Goal: Use online tool/utility: Utilize a website feature to perform a specific function

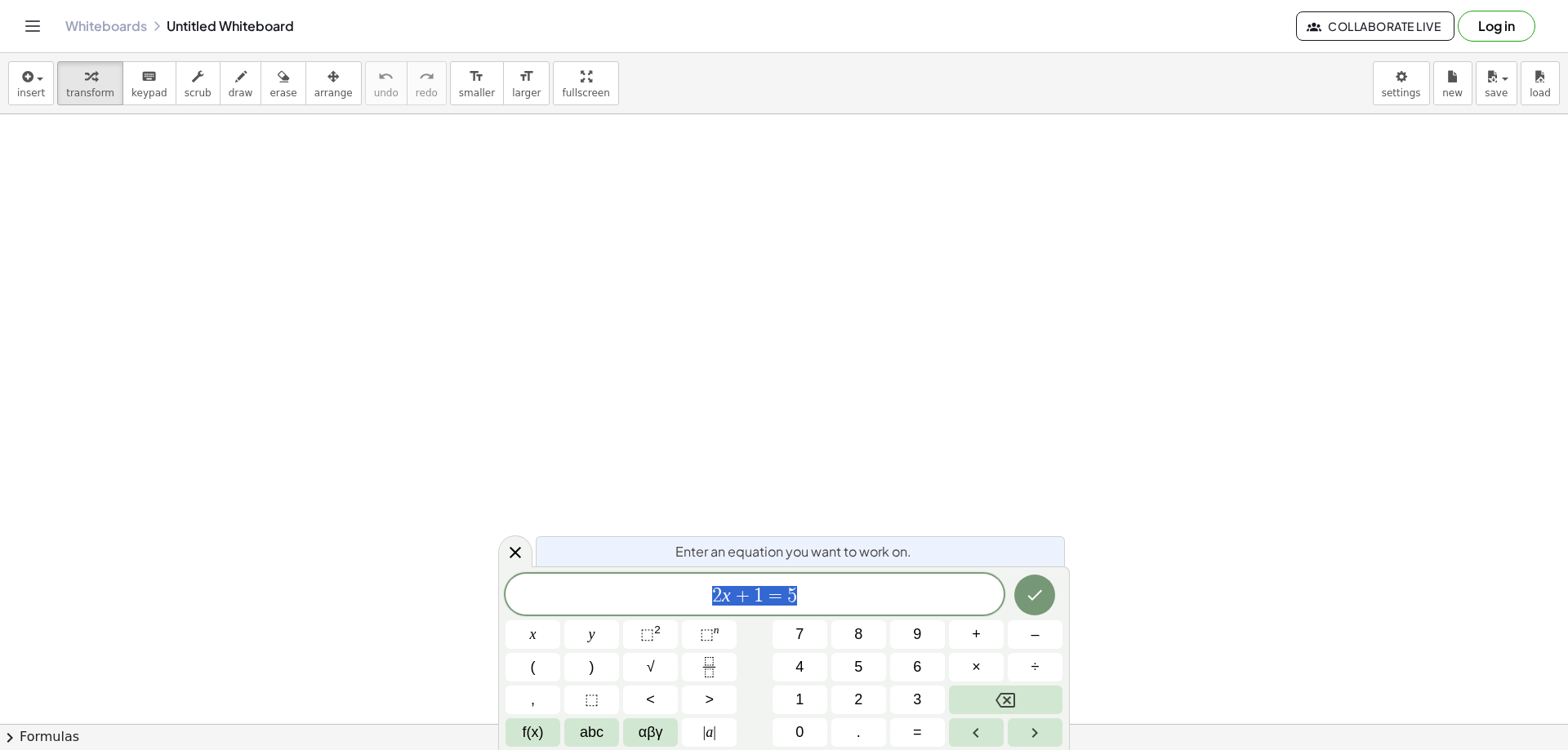
drag, startPoint x: 480, startPoint y: 241, endPoint x: 511, endPoint y: 274, distance: 45.3
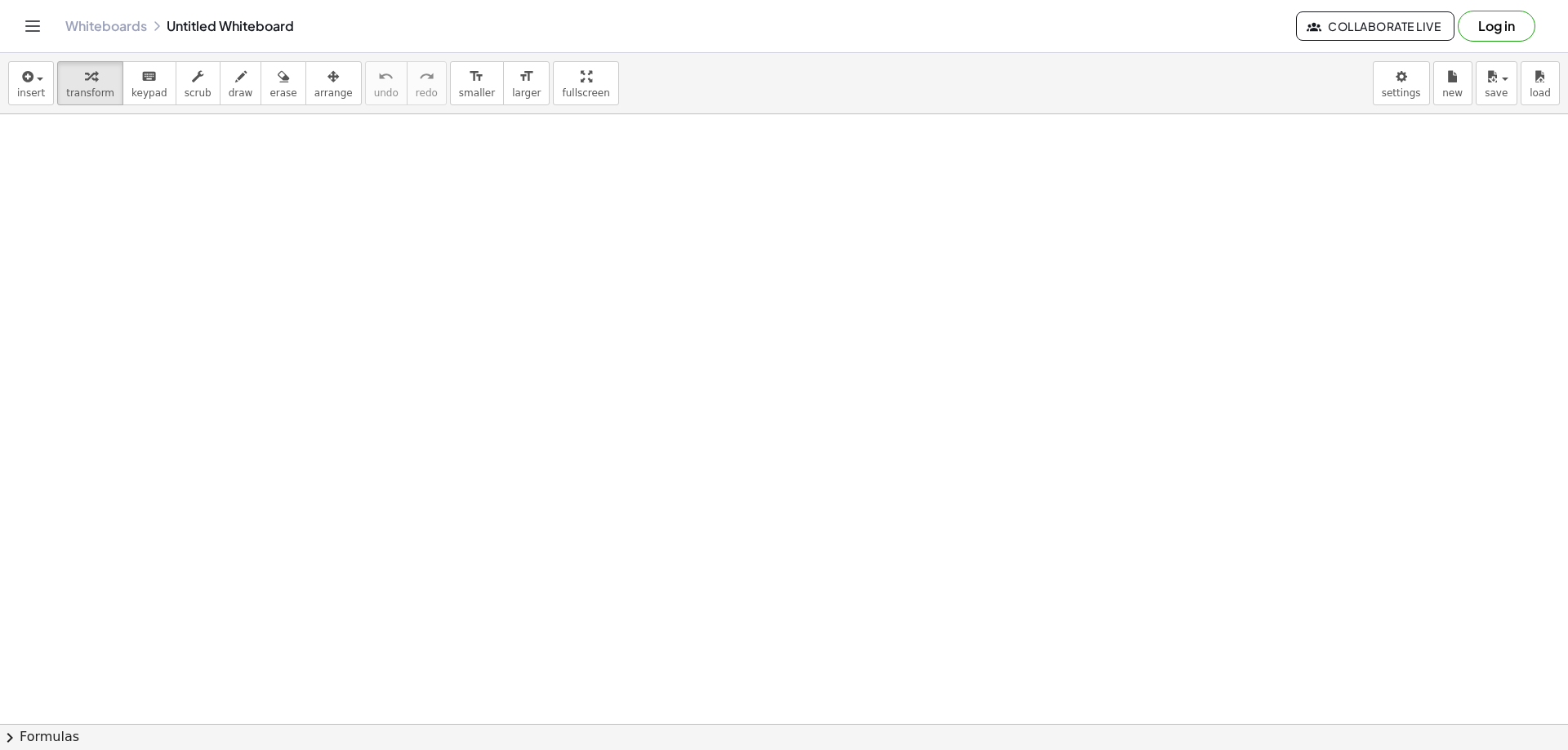
drag, startPoint x: 577, startPoint y: 276, endPoint x: 572, endPoint y: 319, distance: 43.3
click at [236, 74] on icon "button" at bounding box center [241, 76] width 11 height 20
drag, startPoint x: 331, startPoint y: 234, endPoint x: 326, endPoint y: 269, distance: 35.4
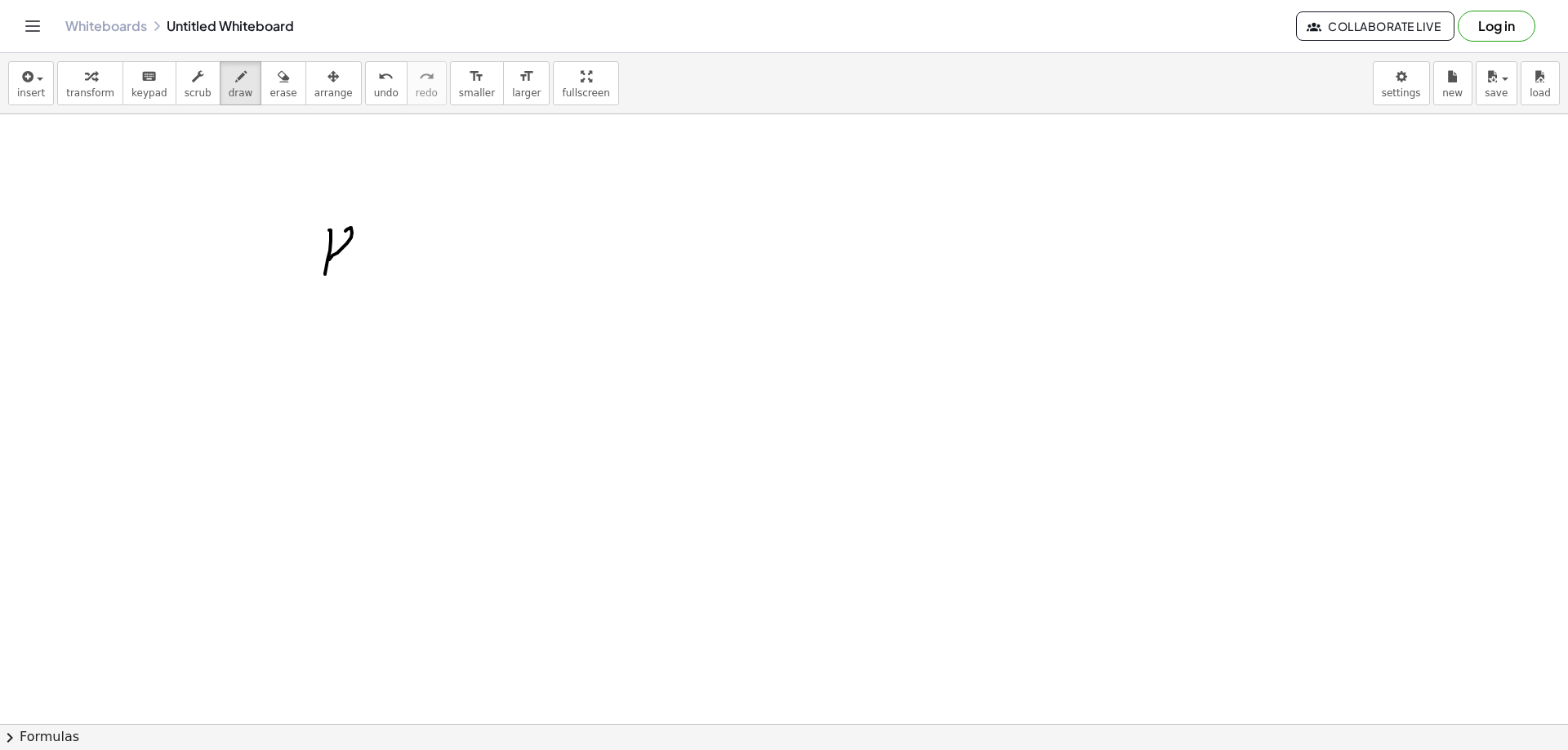
drag, startPoint x: 349, startPoint y: 229, endPoint x: 358, endPoint y: 256, distance: 28.5
drag, startPoint x: 434, startPoint y: 234, endPoint x: 455, endPoint y: 276, distance: 47.0
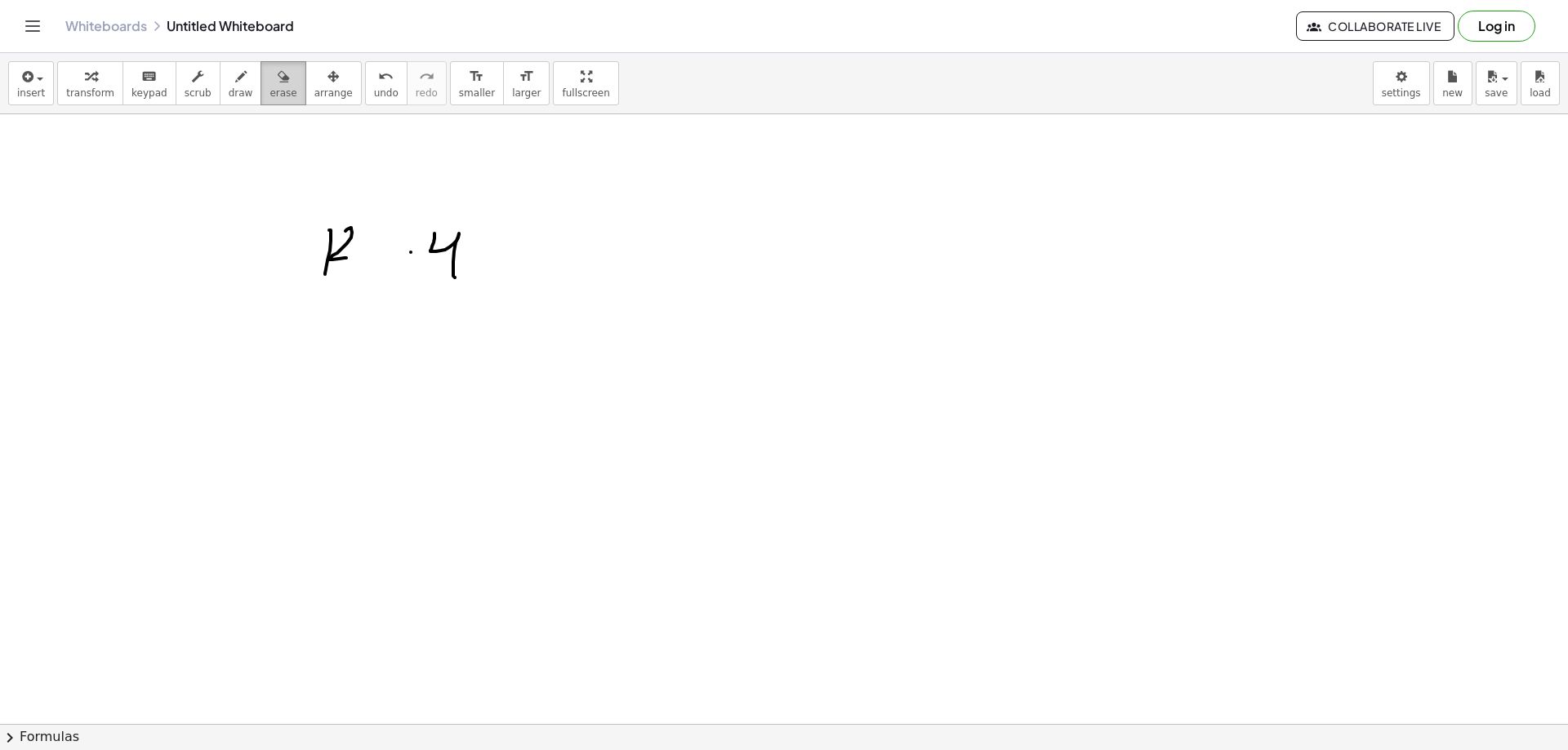
click at [271, 77] on div "button" at bounding box center [283, 76] width 27 height 20
drag, startPoint x: 278, startPoint y: 219, endPoint x: 444, endPoint y: 219, distance: 166.0
click at [229, 88] on span "draw" at bounding box center [241, 93] width 25 height 11
click at [47, 81] on button "insert" at bounding box center [31, 83] width 46 height 44
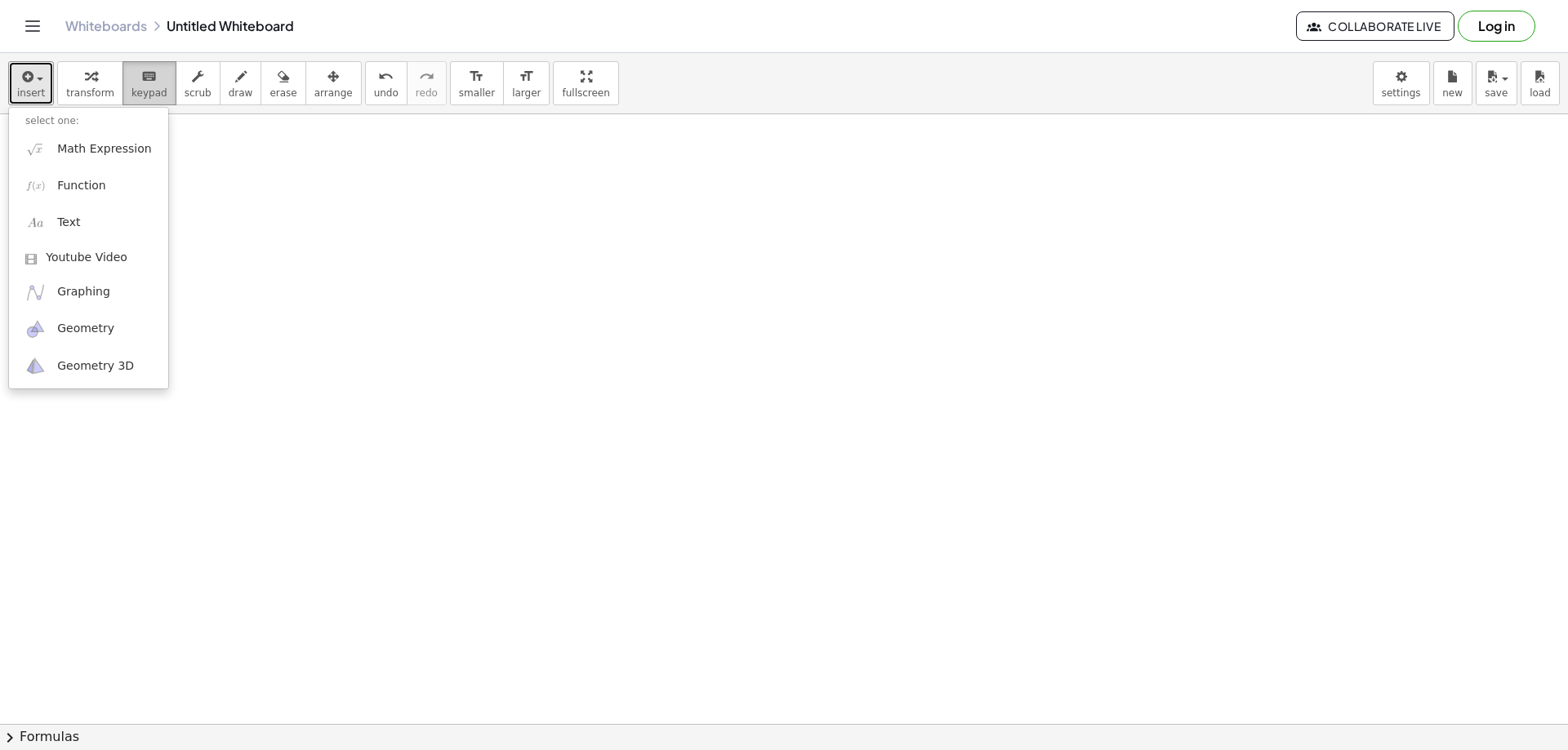
click at [142, 81] on icon "keyboard" at bounding box center [149, 76] width 15 height 20
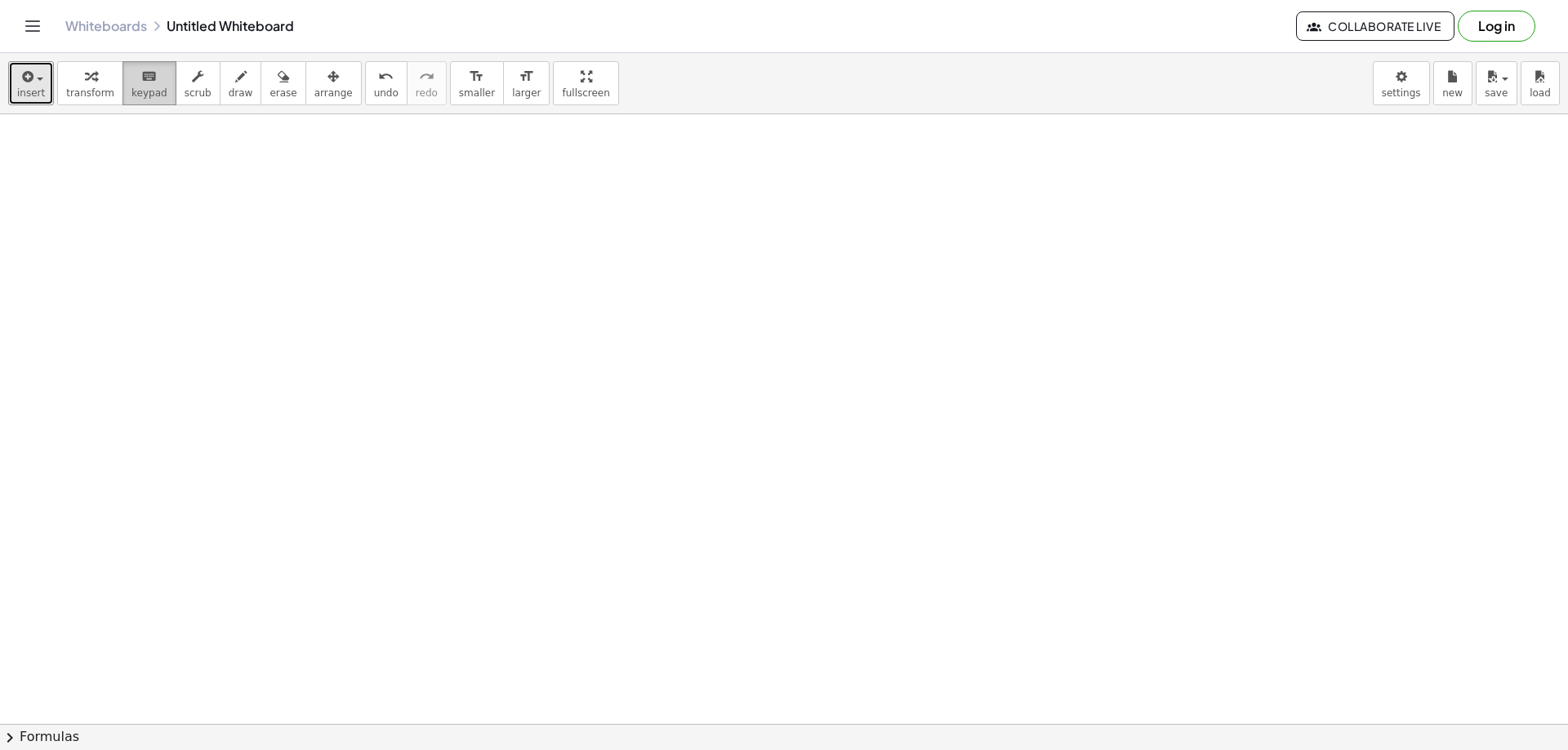
click at [145, 91] on span "keypad" at bounding box center [149, 93] width 36 height 11
click at [196, 95] on button "scrub" at bounding box center [198, 83] width 45 height 44
click at [229, 87] on span "draw" at bounding box center [241, 93] width 25 height 11
click at [270, 96] on span "erase" at bounding box center [283, 93] width 27 height 11
click at [320, 96] on span "arrange" at bounding box center [333, 93] width 38 height 11
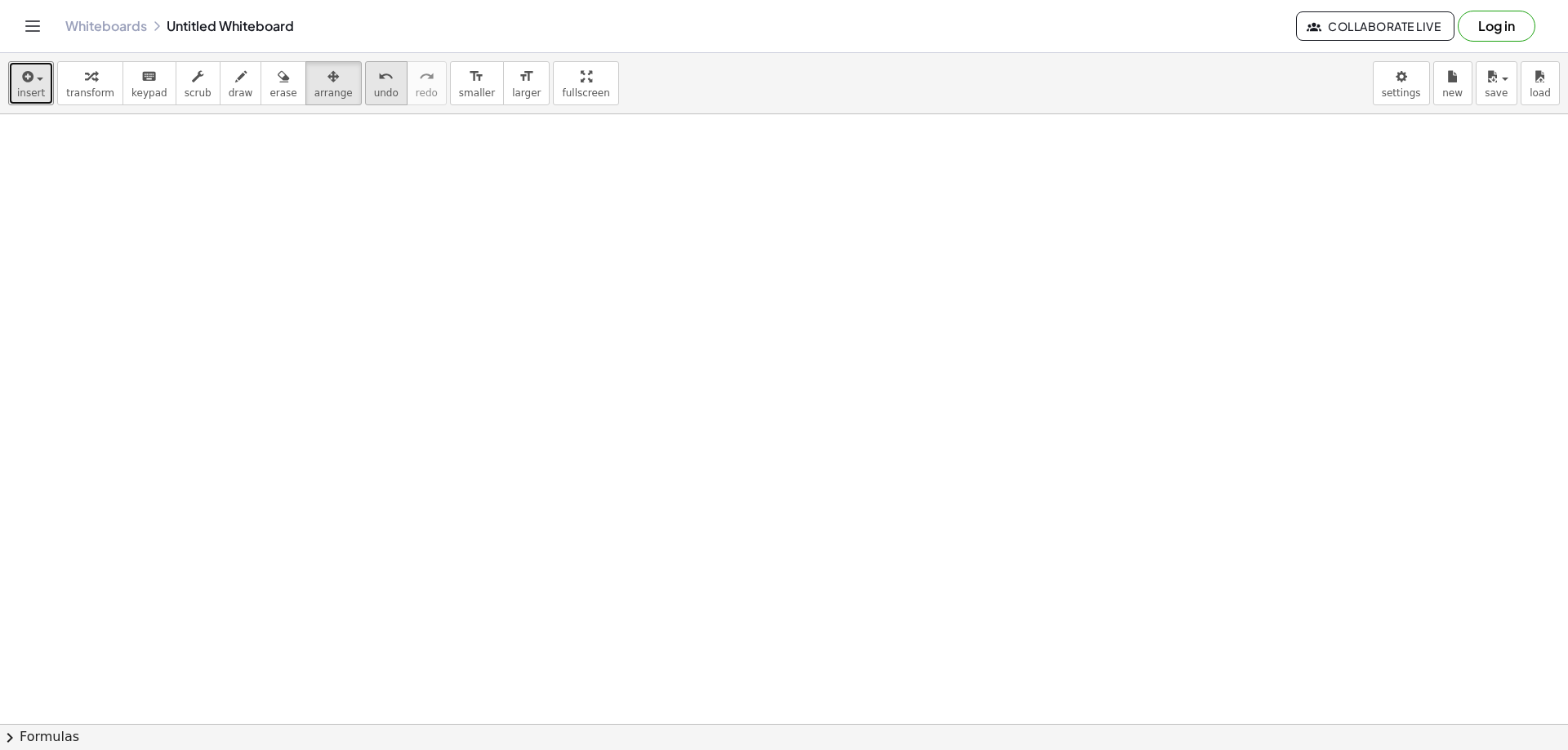
click at [374, 93] on span "undo" at bounding box center [387, 93] width 25 height 11
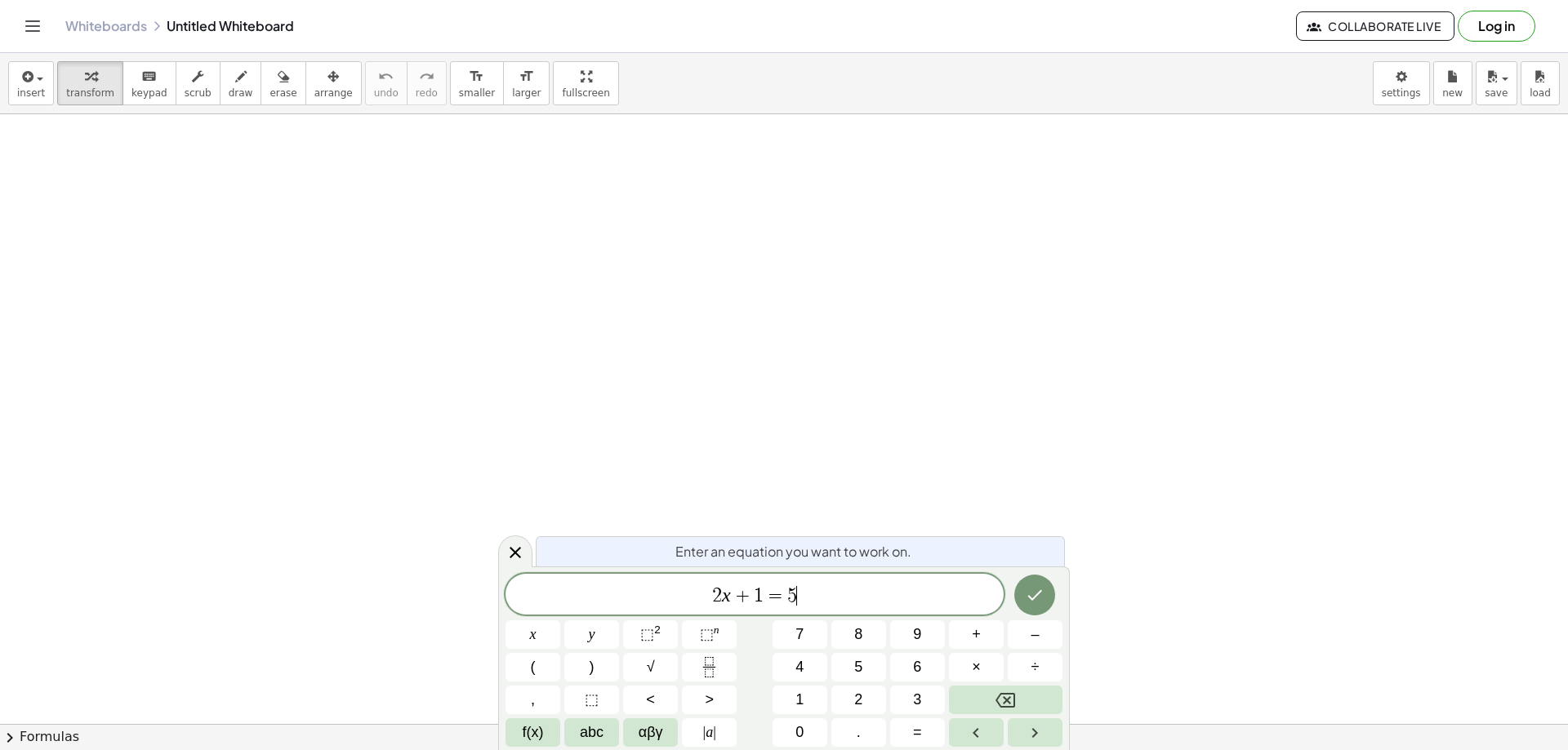
click at [846, 606] on span "2 x + 1 = 5 ​" at bounding box center [754, 596] width 498 height 23
drag, startPoint x: 846, startPoint y: 606, endPoint x: 674, endPoint y: 583, distance: 173.5
click at [684, 585] on span "2 x + 1 = 5" at bounding box center [754, 596] width 498 height 23
click at [726, 636] on button "⬚ n" at bounding box center [709, 634] width 55 height 28
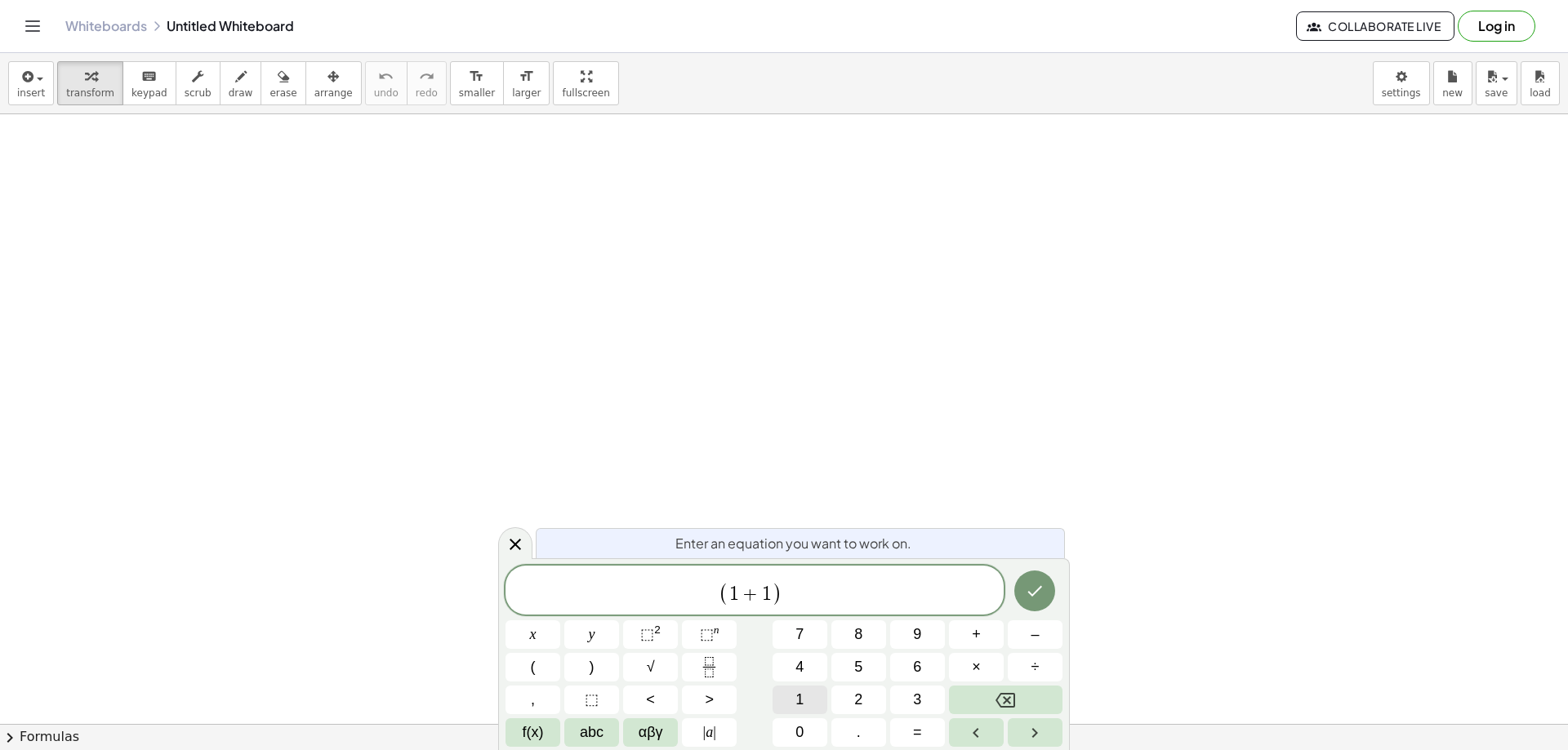
click at [812, 699] on button "1" at bounding box center [800, 700] width 55 height 28
click at [843, 698] on button "2" at bounding box center [859, 700] width 55 height 28
drag, startPoint x: 825, startPoint y: 595, endPoint x: 704, endPoint y: 580, distance: 121.9
click at [704, 580] on span "( 1 + 1 ) 1 2" at bounding box center [754, 591] width 498 height 32
click at [781, 591] on span "1" at bounding box center [781, 585] width 9 height 18
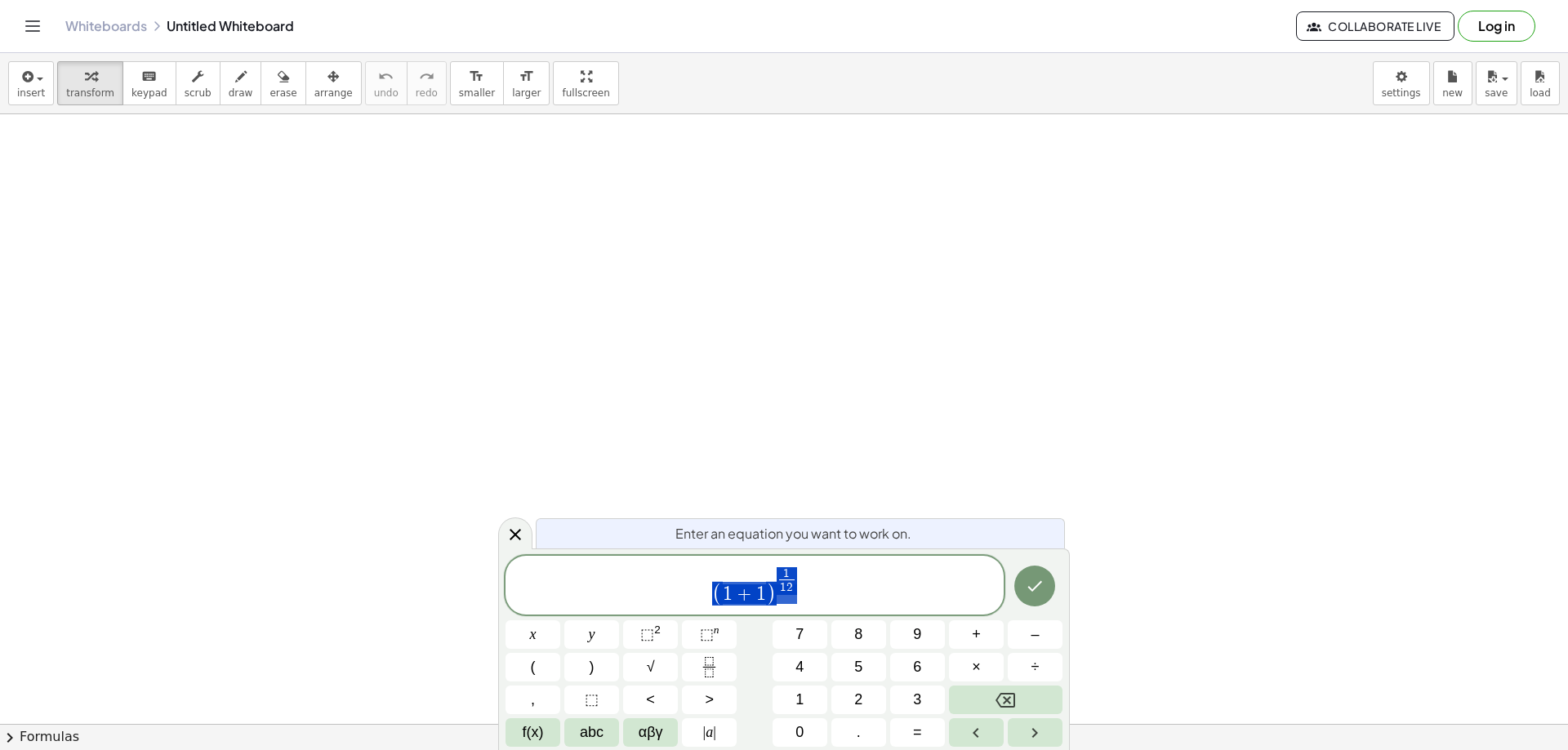
click at [812, 575] on span "( 1 + 1 ) 1 1 2 ​" at bounding box center [754, 587] width 498 height 42
drag, startPoint x: 799, startPoint y: 590, endPoint x: 697, endPoint y: 585, distance: 102.1
click at [697, 585] on span "( 1 + 1 ) 1 1 2 ​" at bounding box center [754, 587] width 498 height 42
click at [1042, 585] on icon "Done" at bounding box center [1034, 586] width 20 height 20
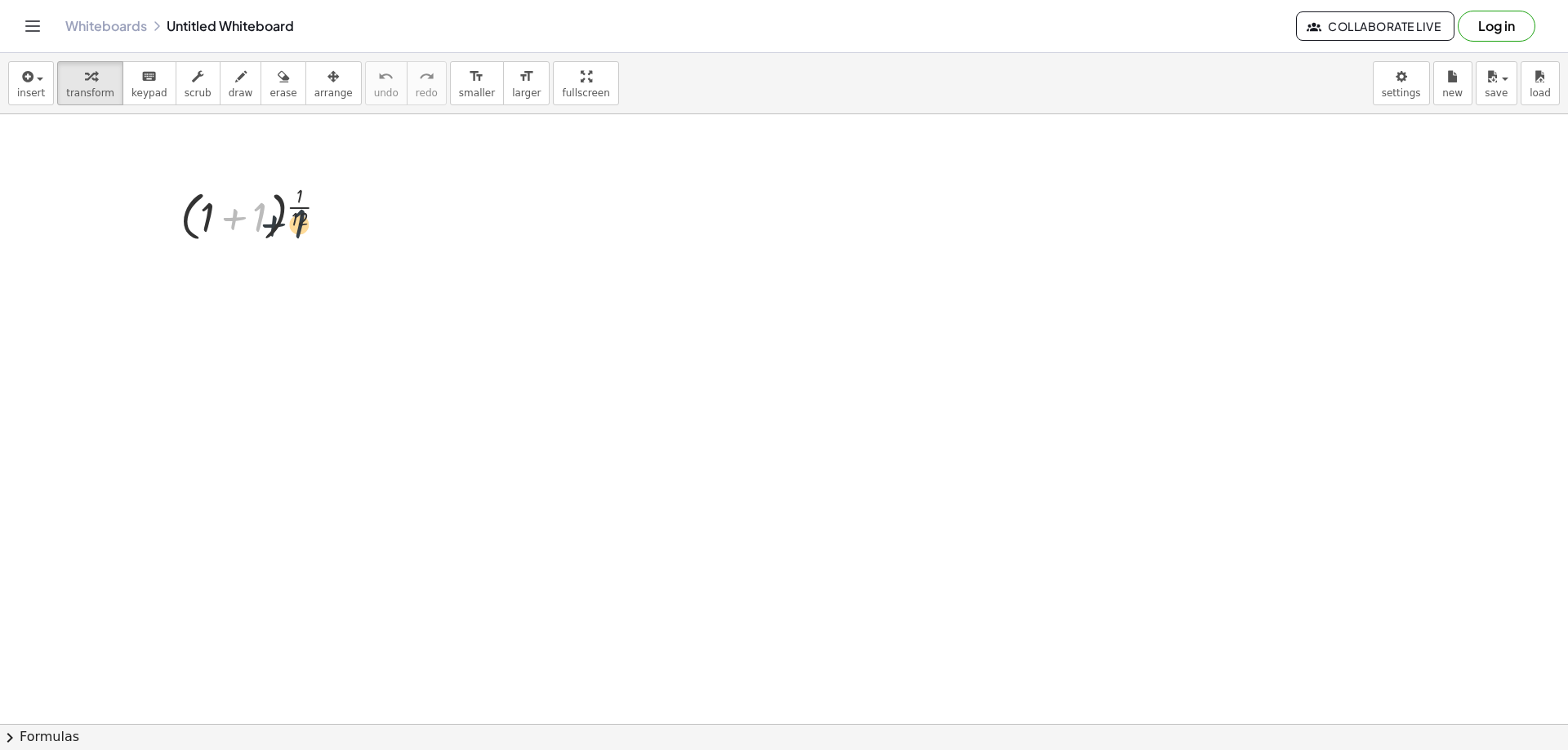
drag, startPoint x: 268, startPoint y: 209, endPoint x: 307, endPoint y: 218, distance: 40.0
click at [306, 218] on div at bounding box center [260, 213] width 177 height 66
click at [310, 216] on div at bounding box center [260, 213] width 177 height 66
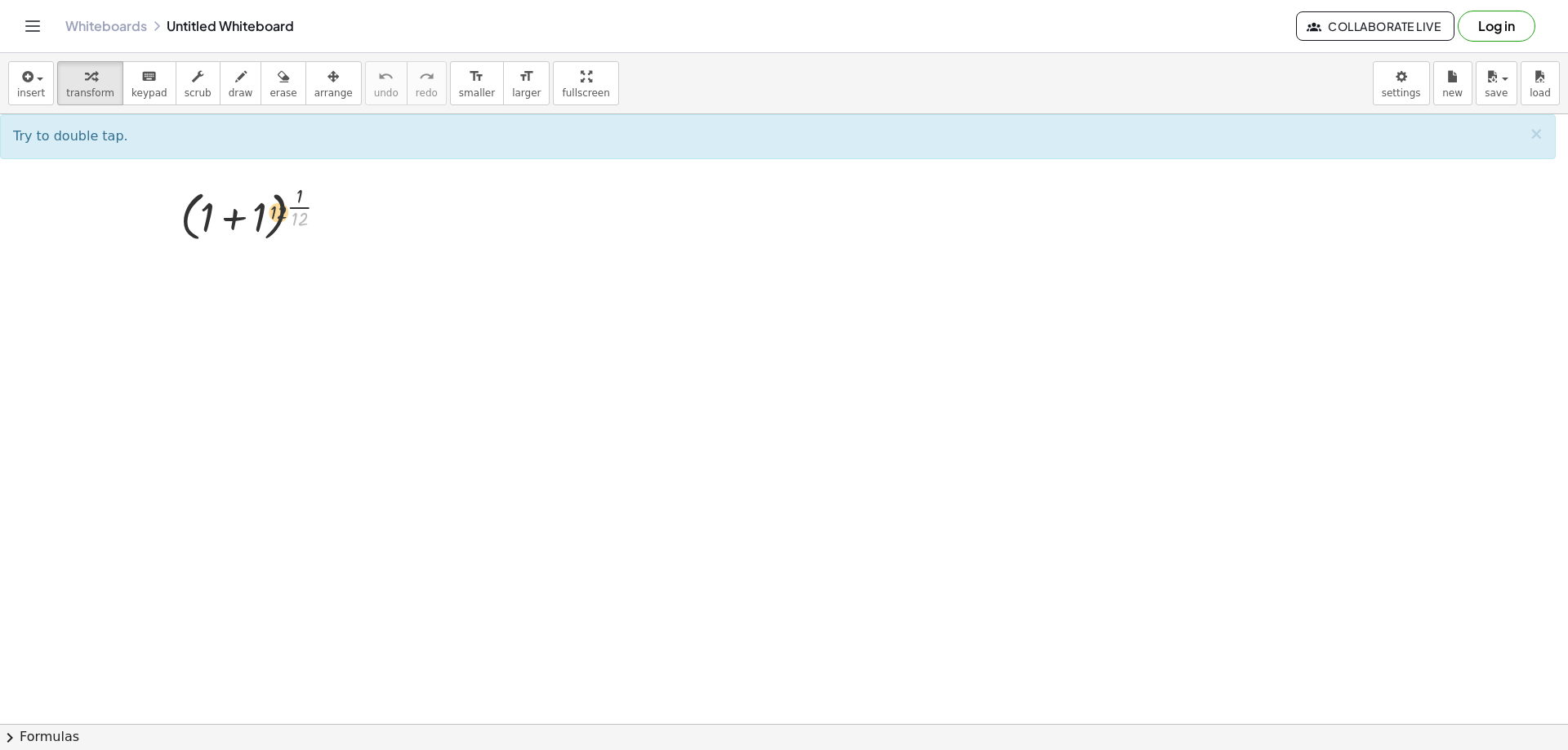
drag, startPoint x: 308, startPoint y: 226, endPoint x: 286, endPoint y: 218, distance: 23.4
click at [286, 218] on div at bounding box center [260, 213] width 177 height 66
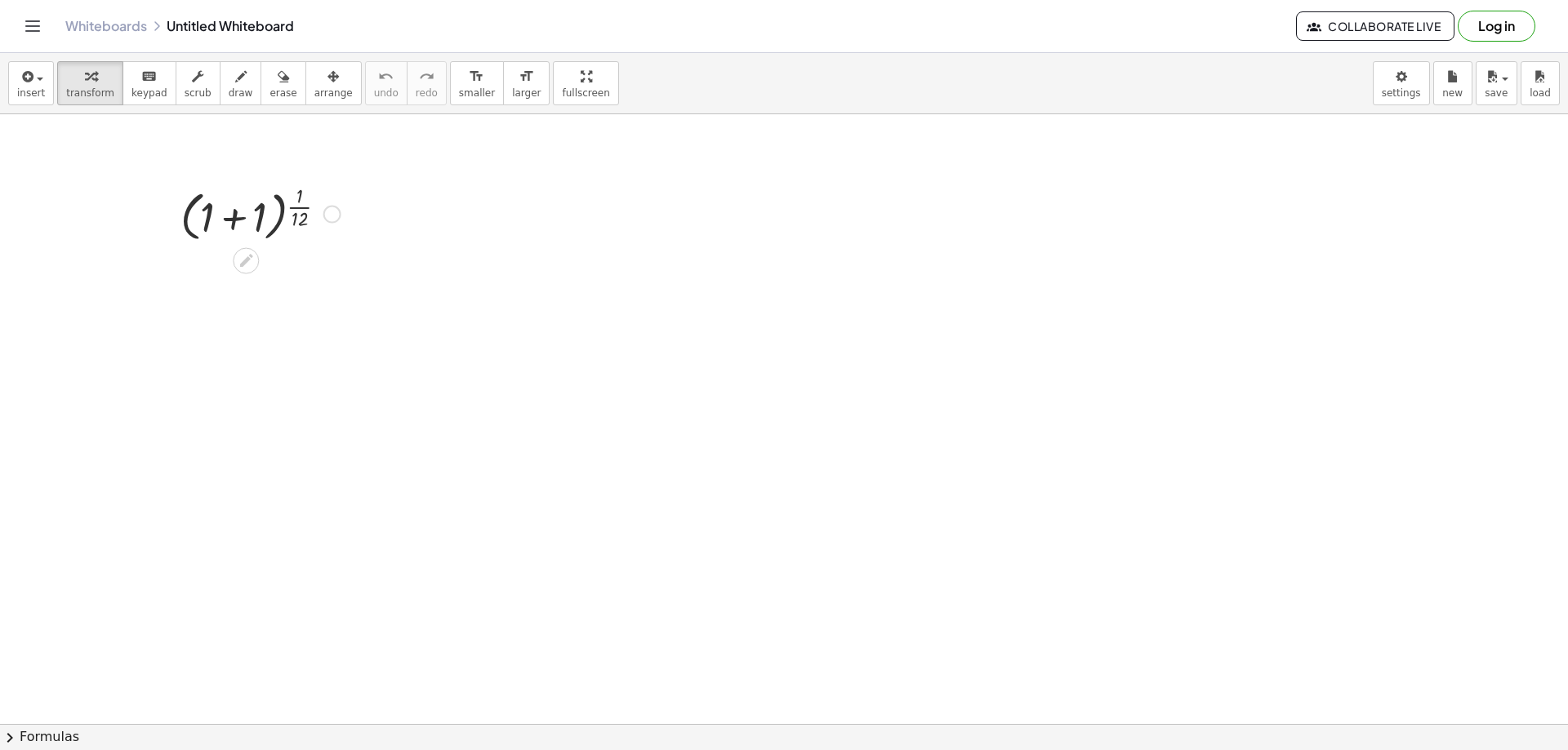
click at [245, 222] on div at bounding box center [260, 213] width 177 height 66
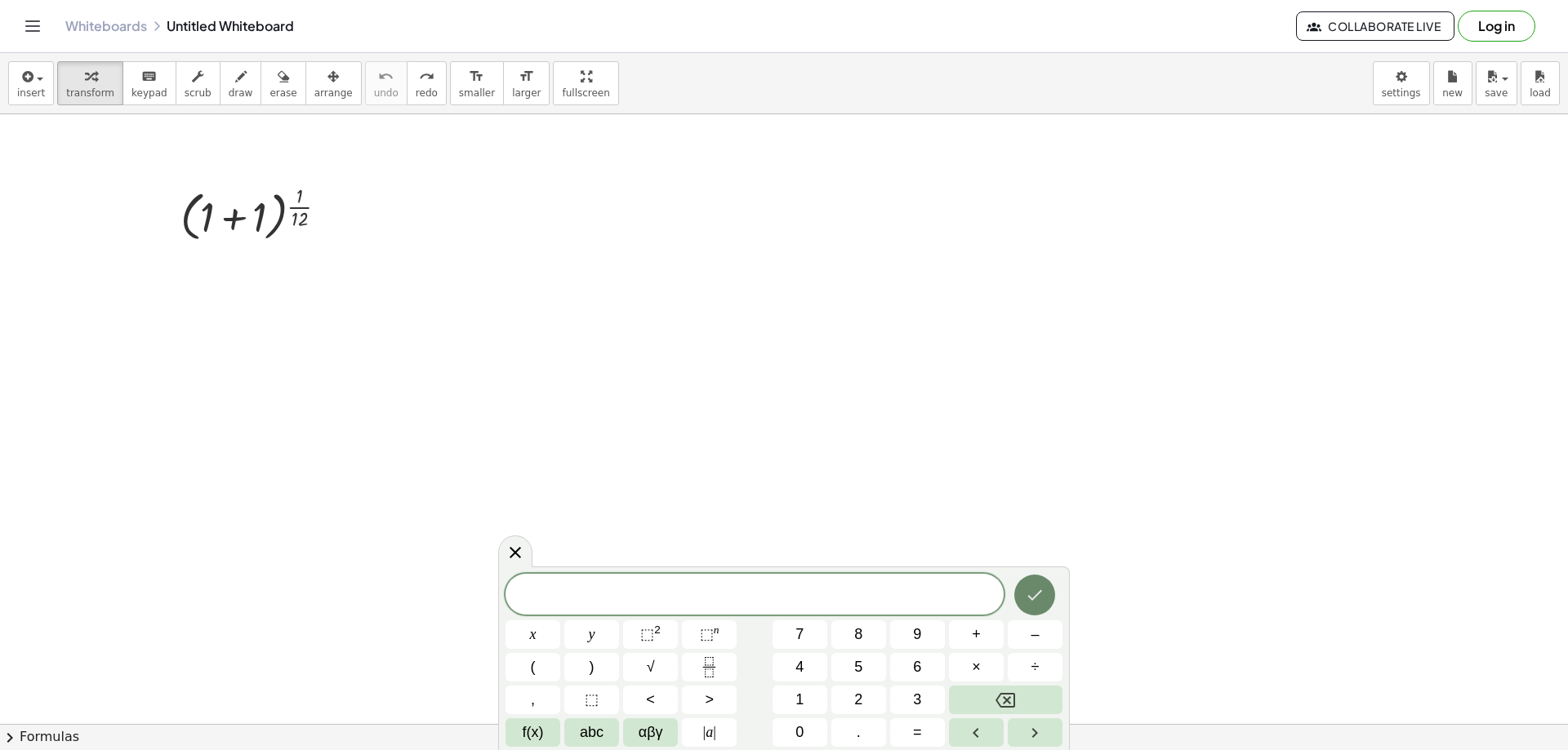
click at [1024, 597] on button "Done" at bounding box center [1034, 594] width 41 height 41
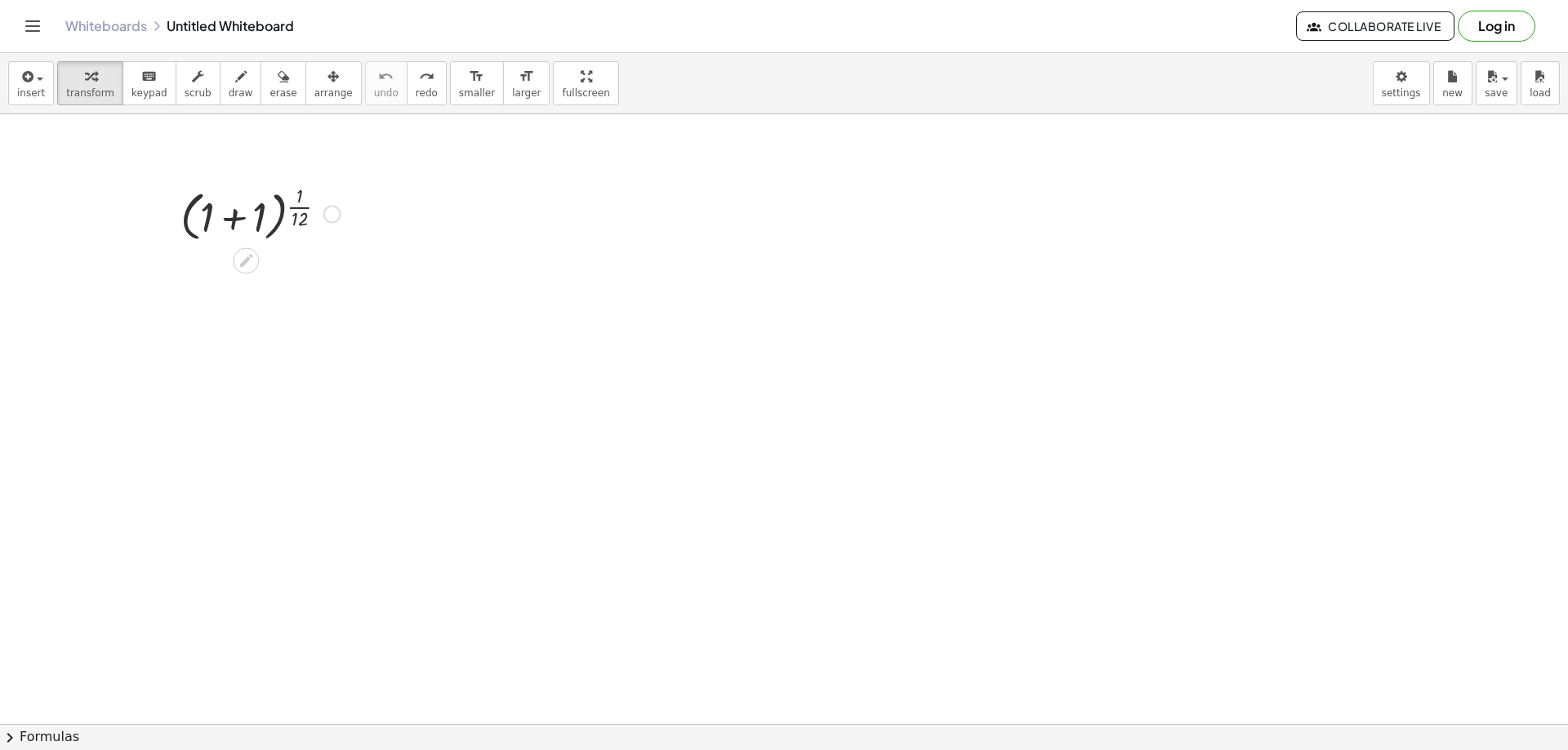
click at [330, 210] on div at bounding box center [331, 215] width 18 height 18
click at [260, 213] on div at bounding box center [260, 213] width 177 height 66
click at [256, 279] on div at bounding box center [260, 277] width 177 height 64
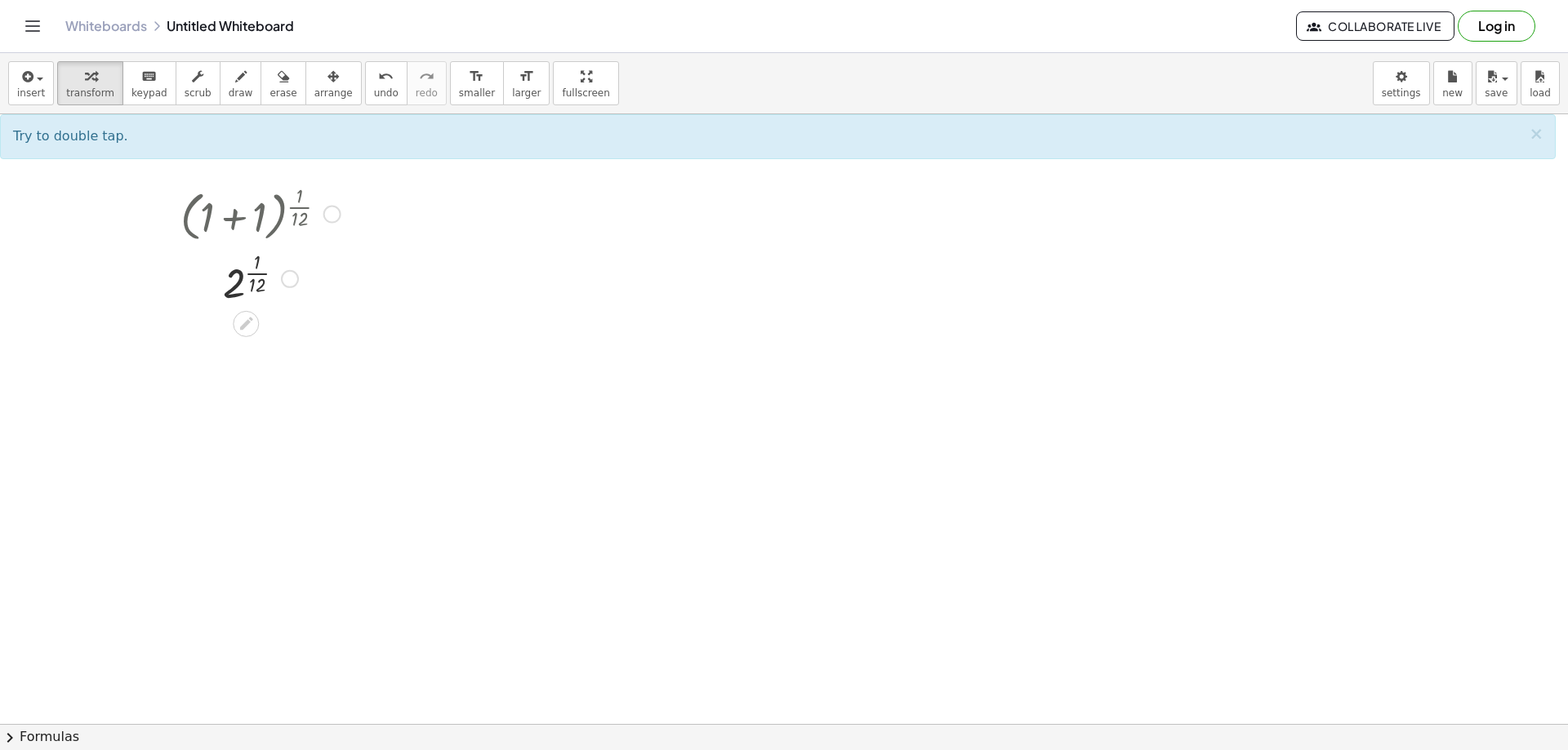
click at [239, 293] on div at bounding box center [260, 277] width 177 height 64
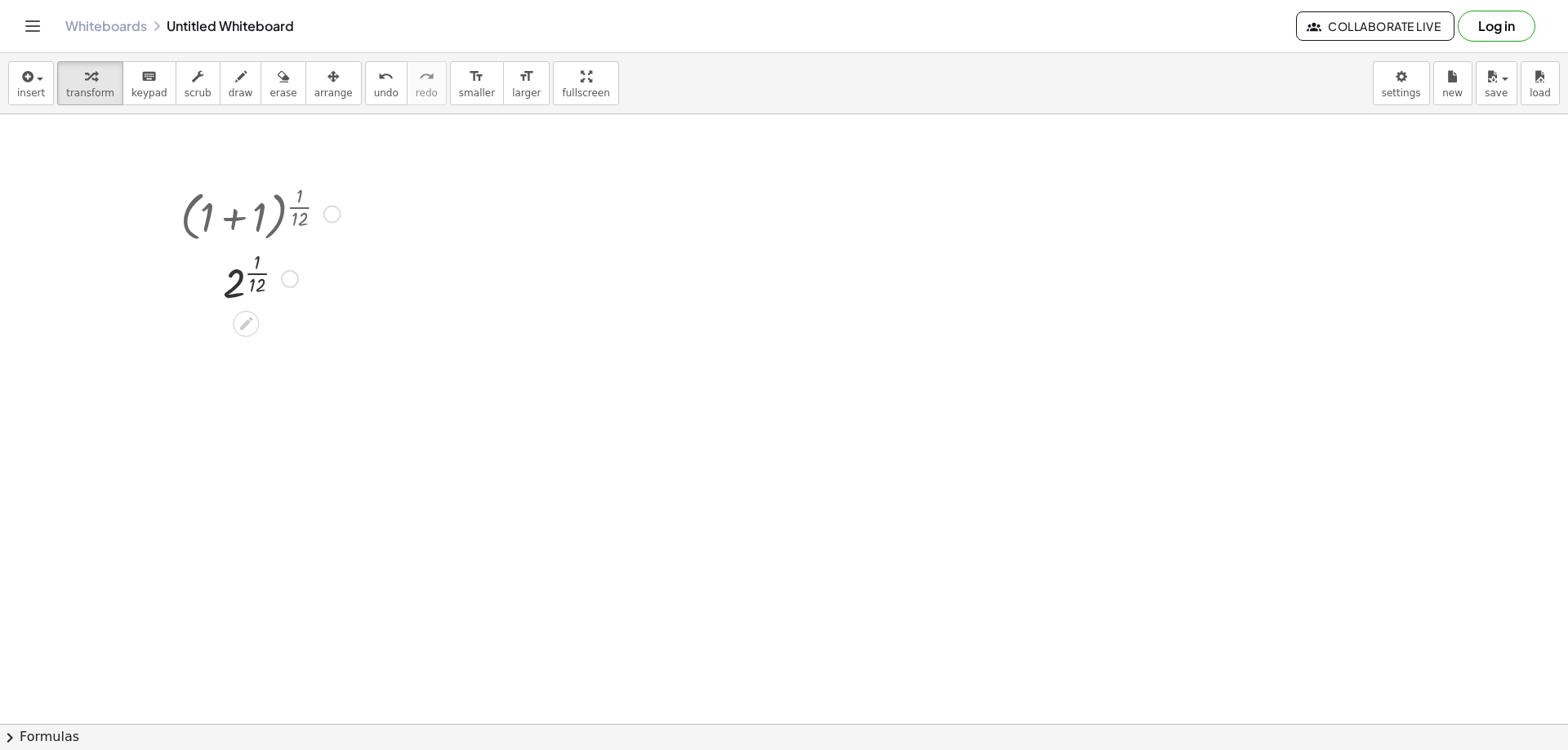
click at [237, 288] on div at bounding box center [260, 277] width 177 height 64
click at [261, 279] on div at bounding box center [260, 277] width 177 height 64
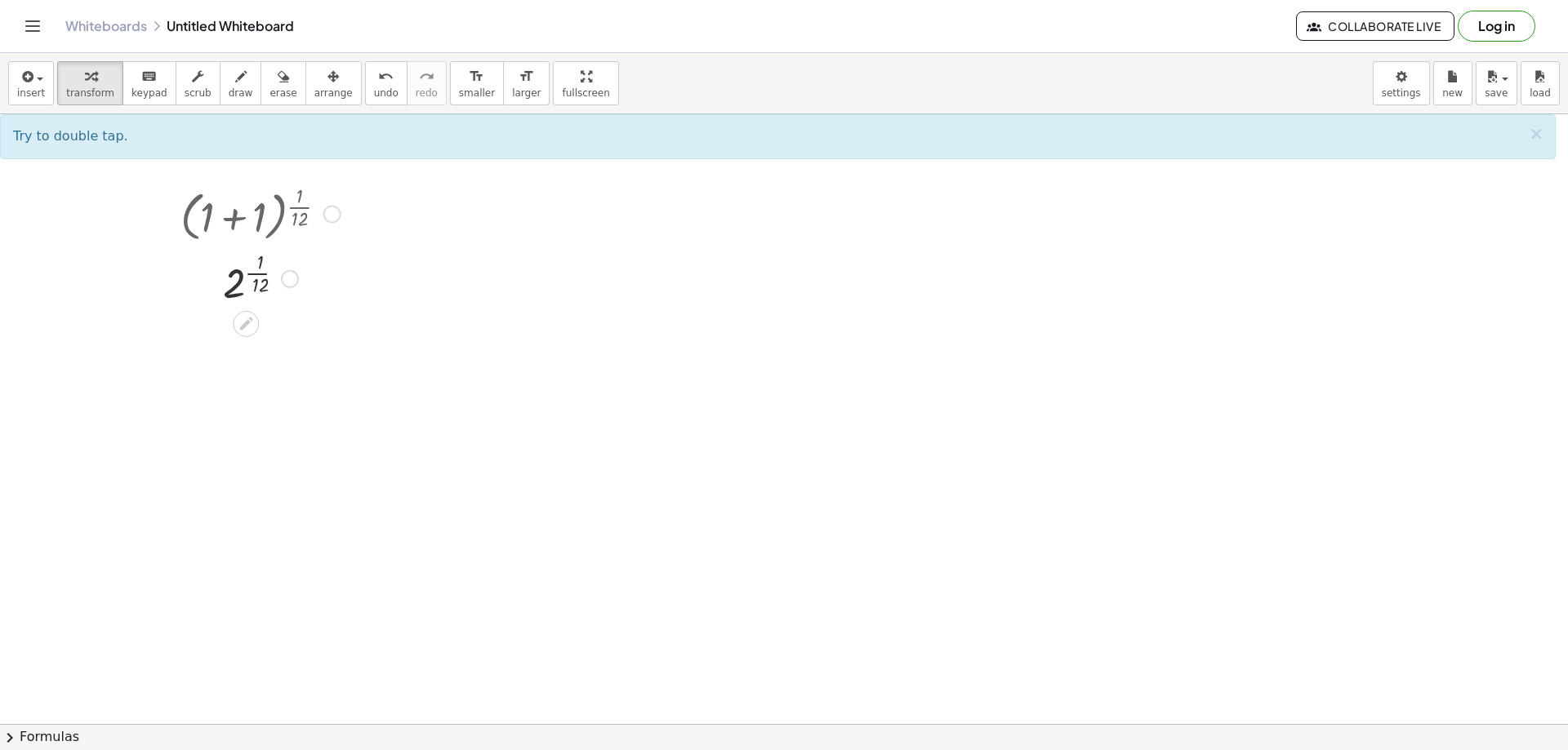
click at [288, 280] on div "Fix a mistake Transform line Copy line as LaTeX Copy derivation as LaTeX Expand…" at bounding box center [290, 279] width 18 height 18
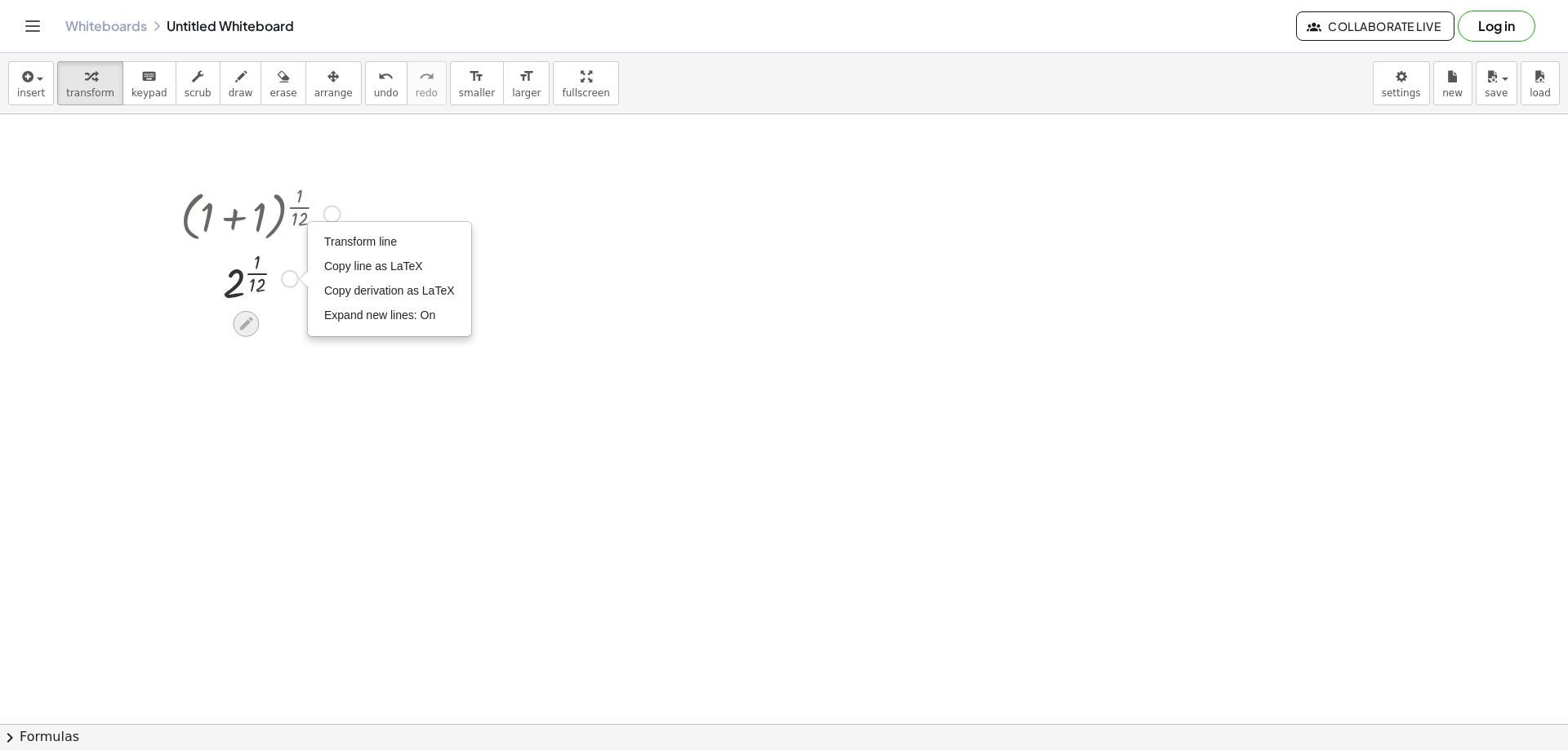
click at [250, 335] on div at bounding box center [246, 325] width 27 height 27
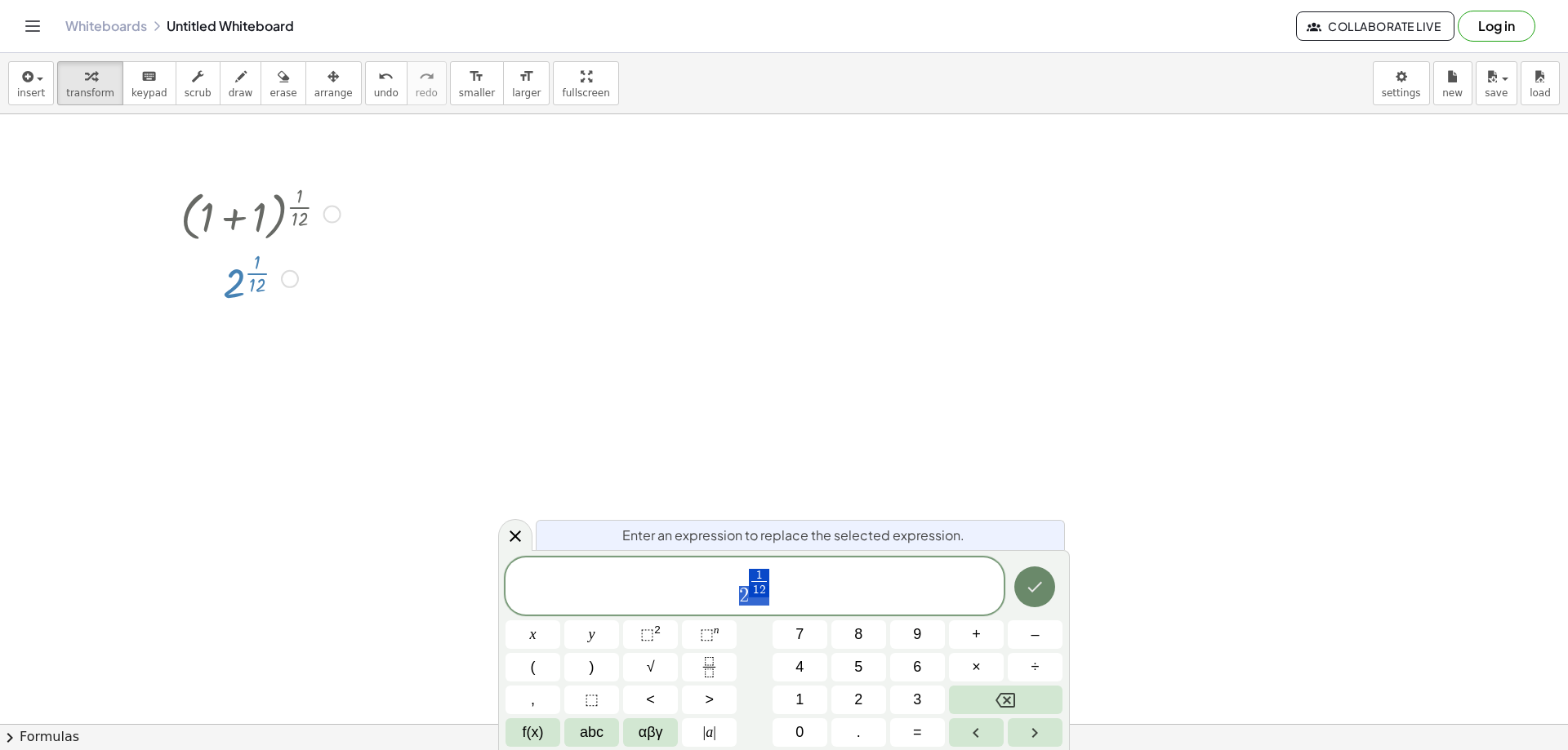
click at [1035, 577] on icon "Done" at bounding box center [1034, 587] width 20 height 20
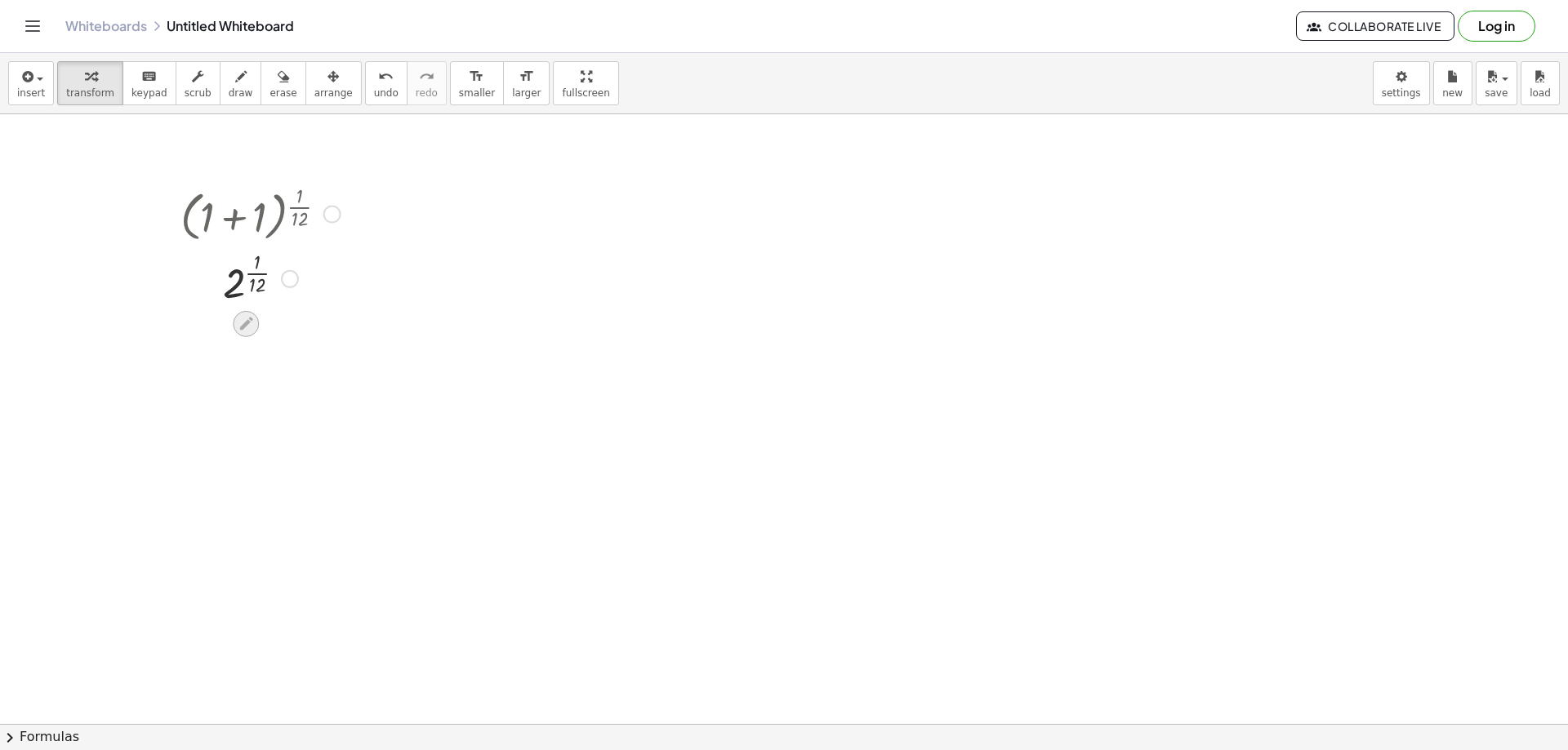
click at [246, 330] on icon at bounding box center [246, 324] width 17 height 17
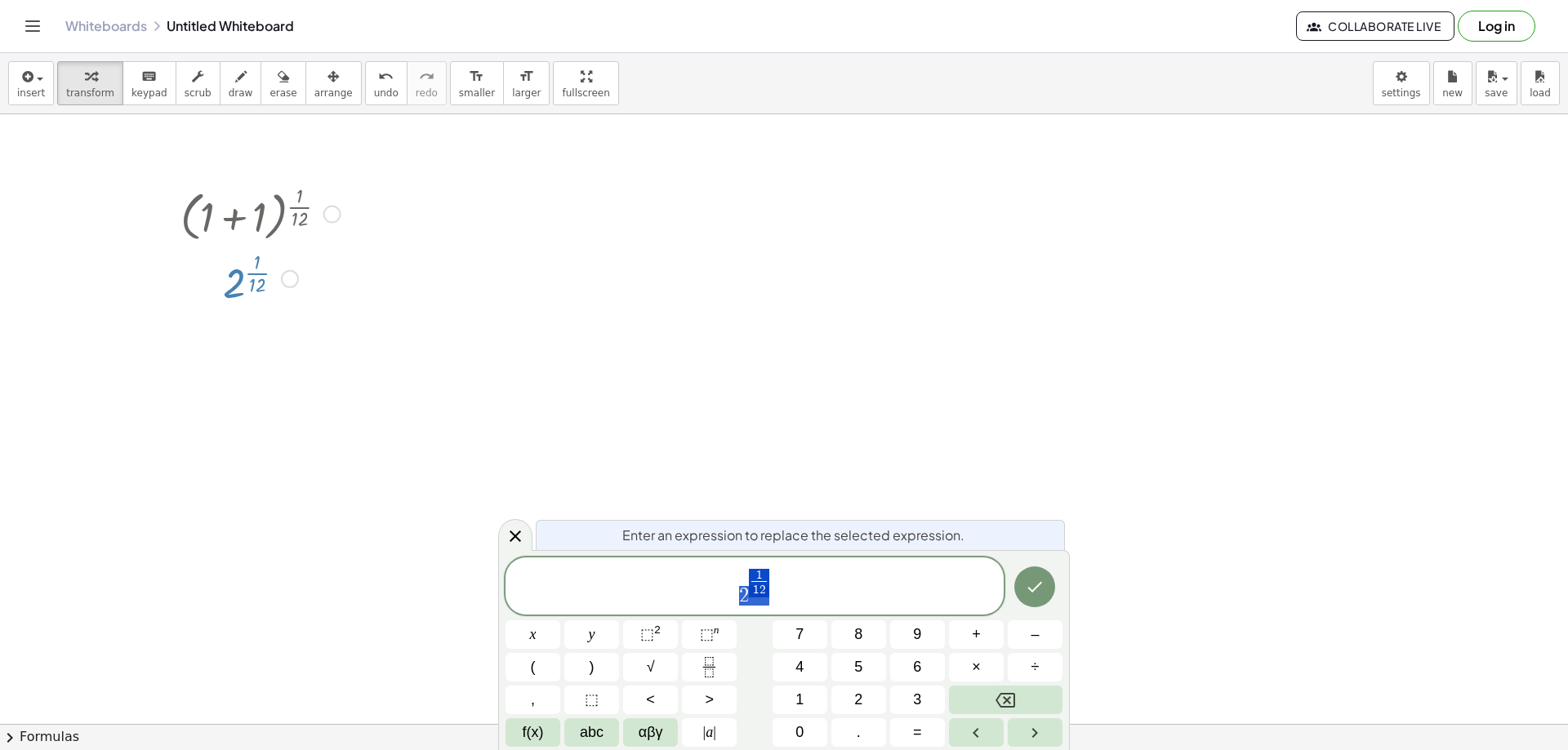
click at [247, 284] on div at bounding box center [260, 277] width 177 height 64
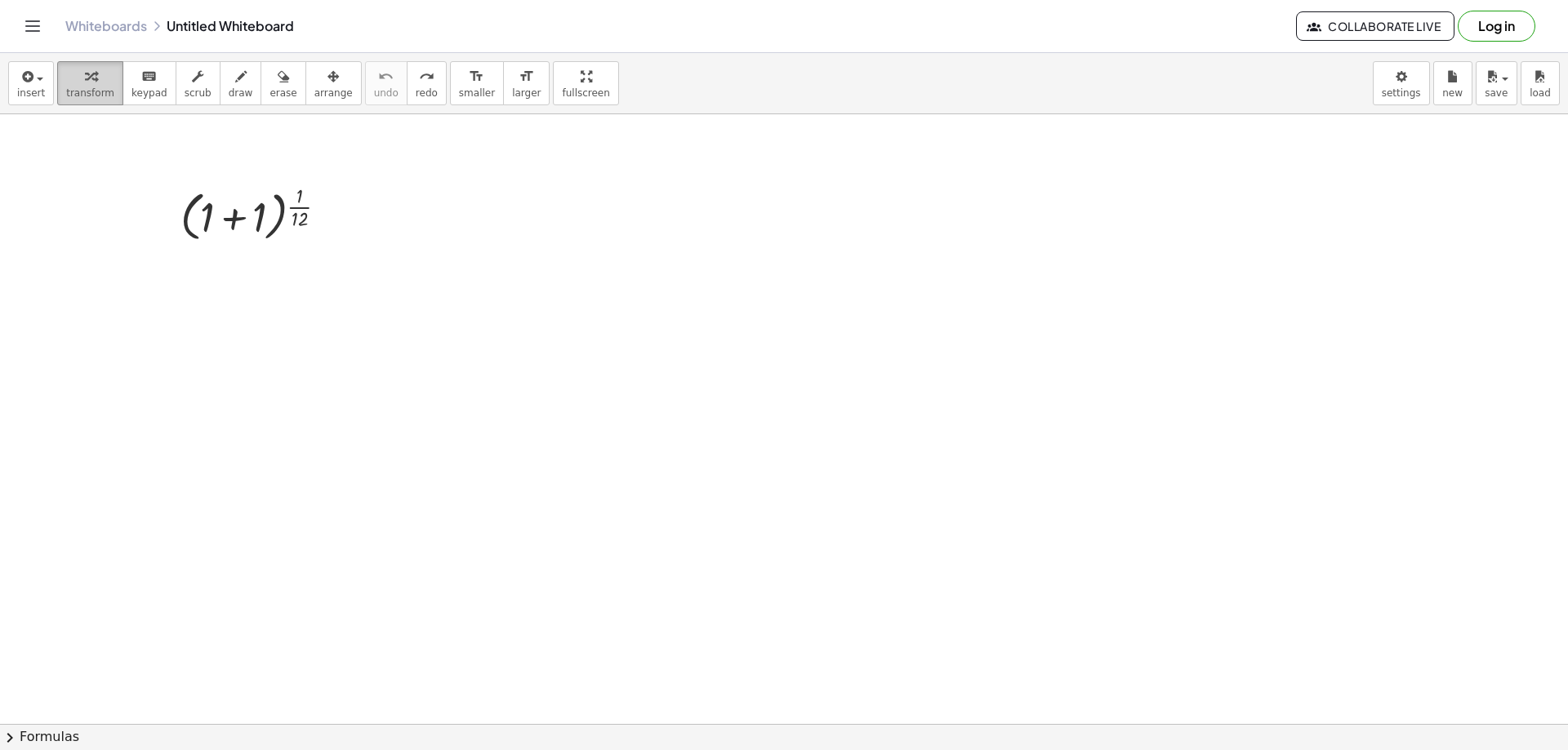
click at [85, 66] on icon "button" at bounding box center [90, 76] width 11 height 20
click at [234, 204] on div at bounding box center [260, 213] width 177 height 66
click at [242, 271] on div at bounding box center [260, 277] width 177 height 64
click at [254, 287] on div at bounding box center [260, 277] width 177 height 64
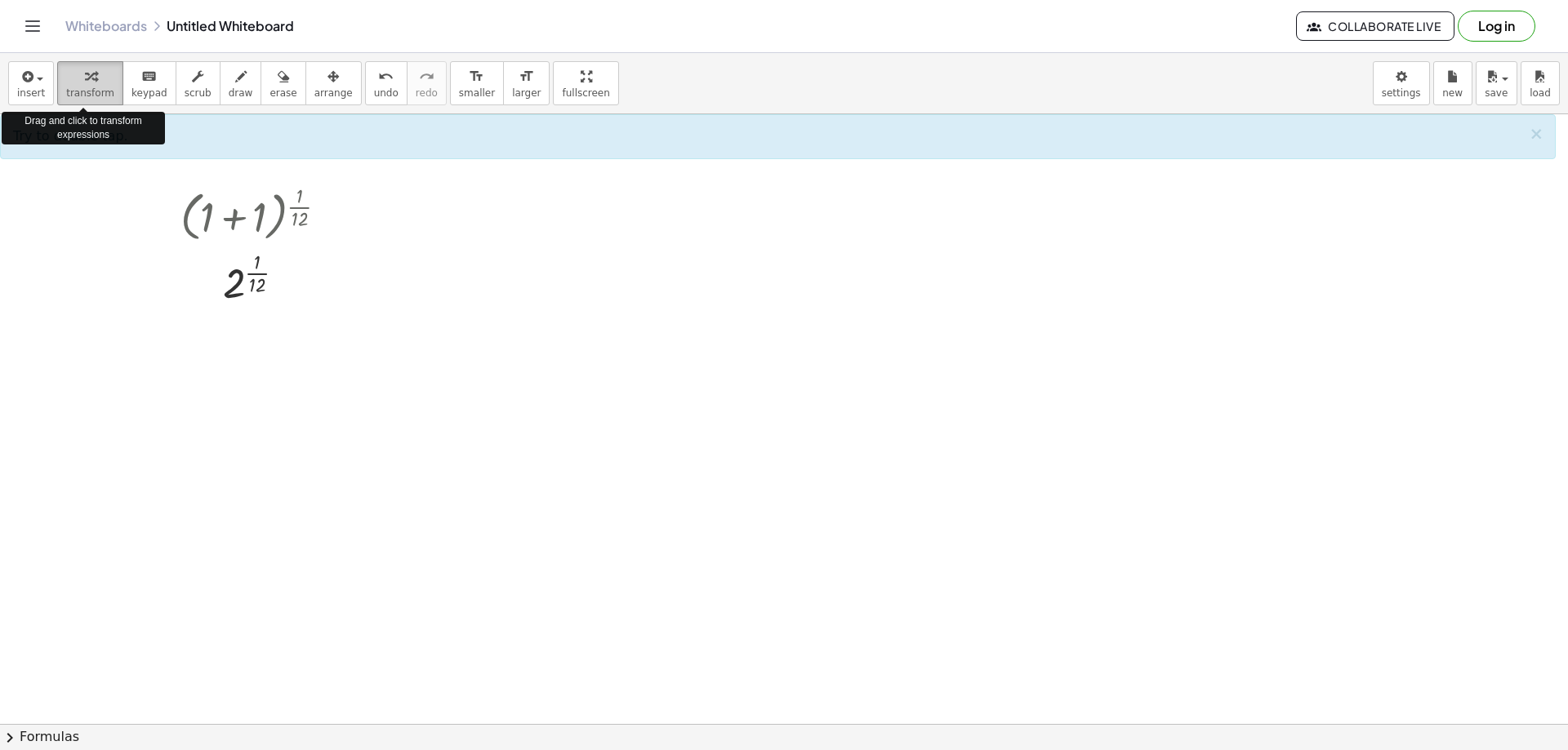
click at [101, 84] on div "button" at bounding box center [90, 76] width 48 height 20
click at [236, 275] on div at bounding box center [260, 277] width 177 height 64
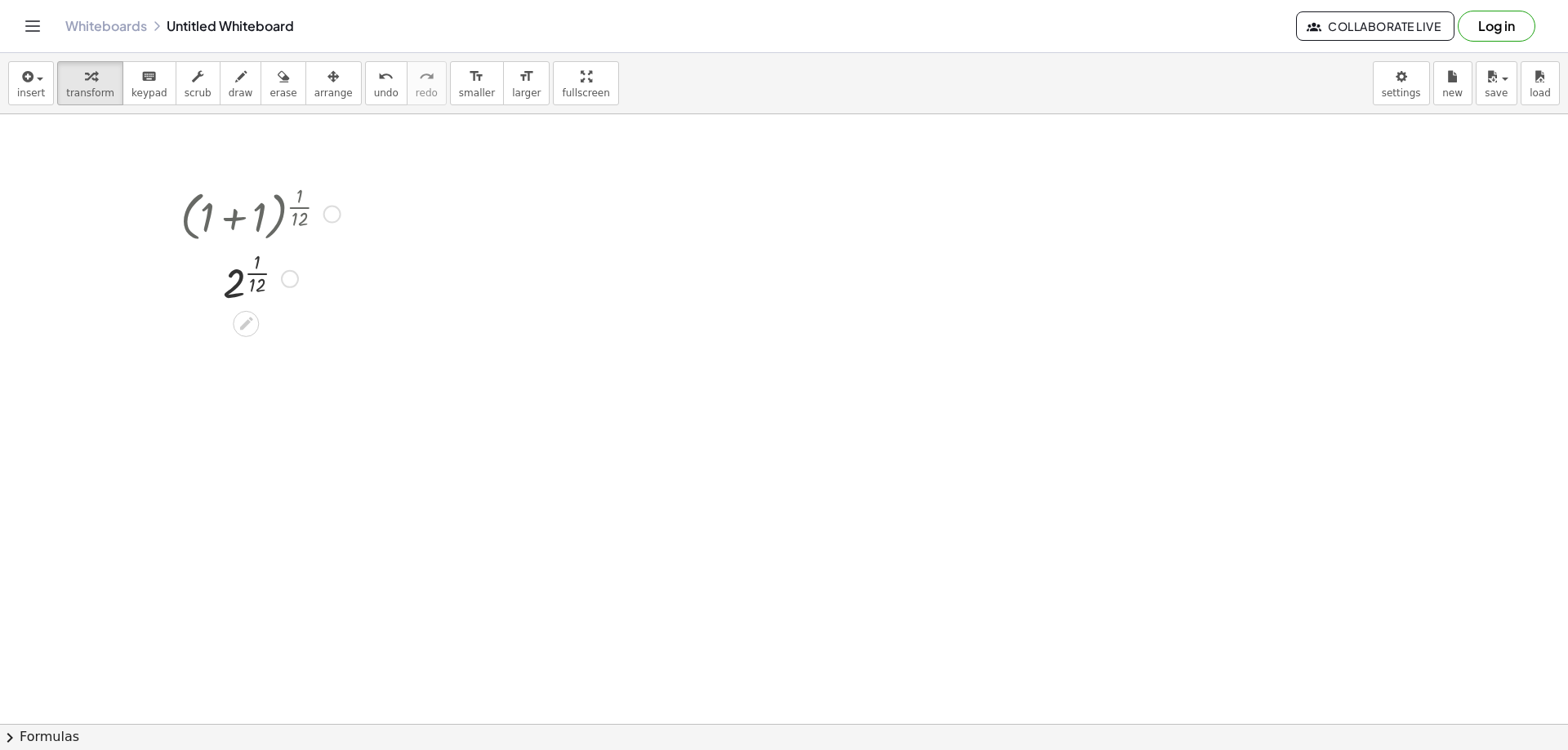
click at [292, 279] on div at bounding box center [290, 279] width 18 height 18
click at [399, 249] on li "Transform line" at bounding box center [389, 242] width 139 height 25
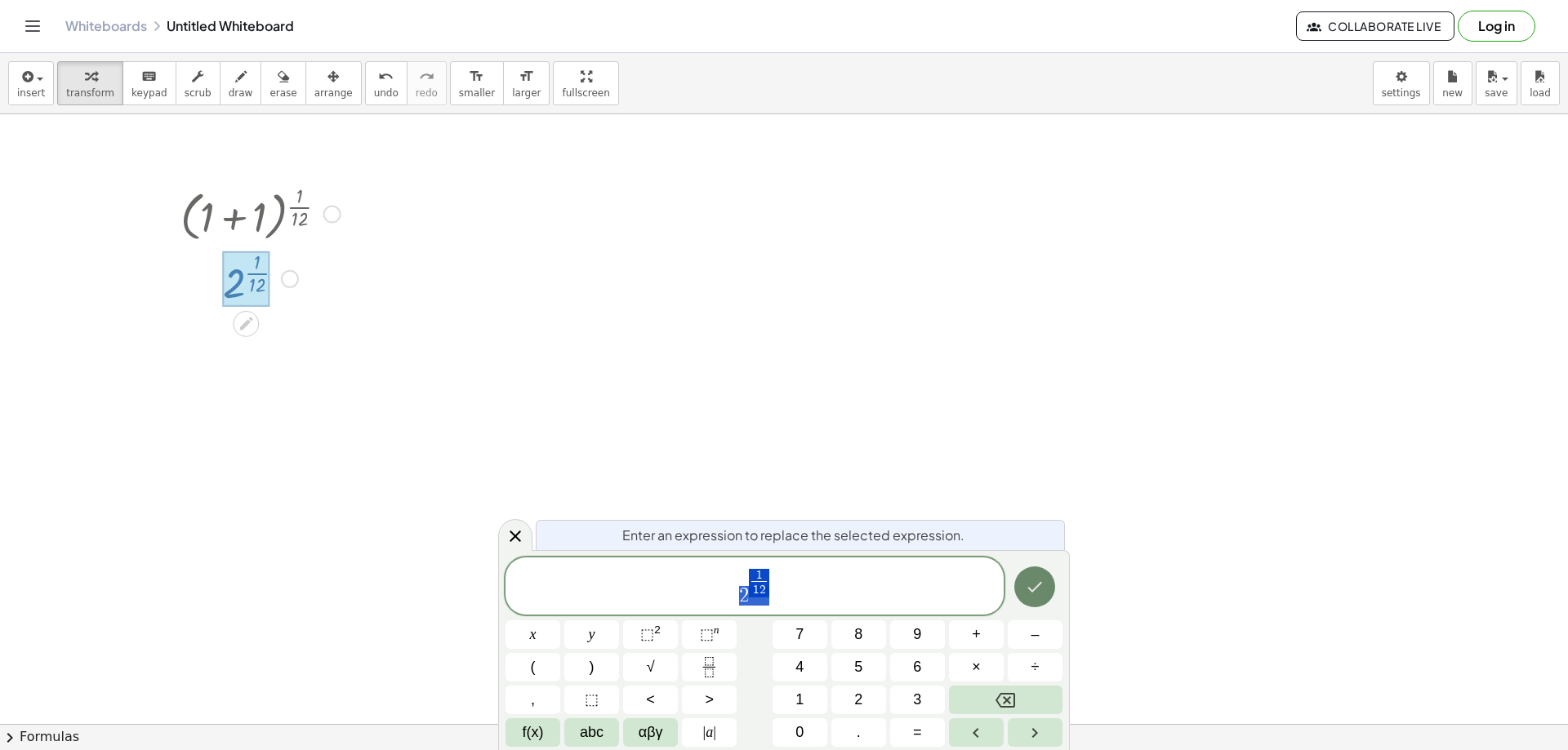
click at [1042, 581] on icon "Done" at bounding box center [1034, 587] width 20 height 20
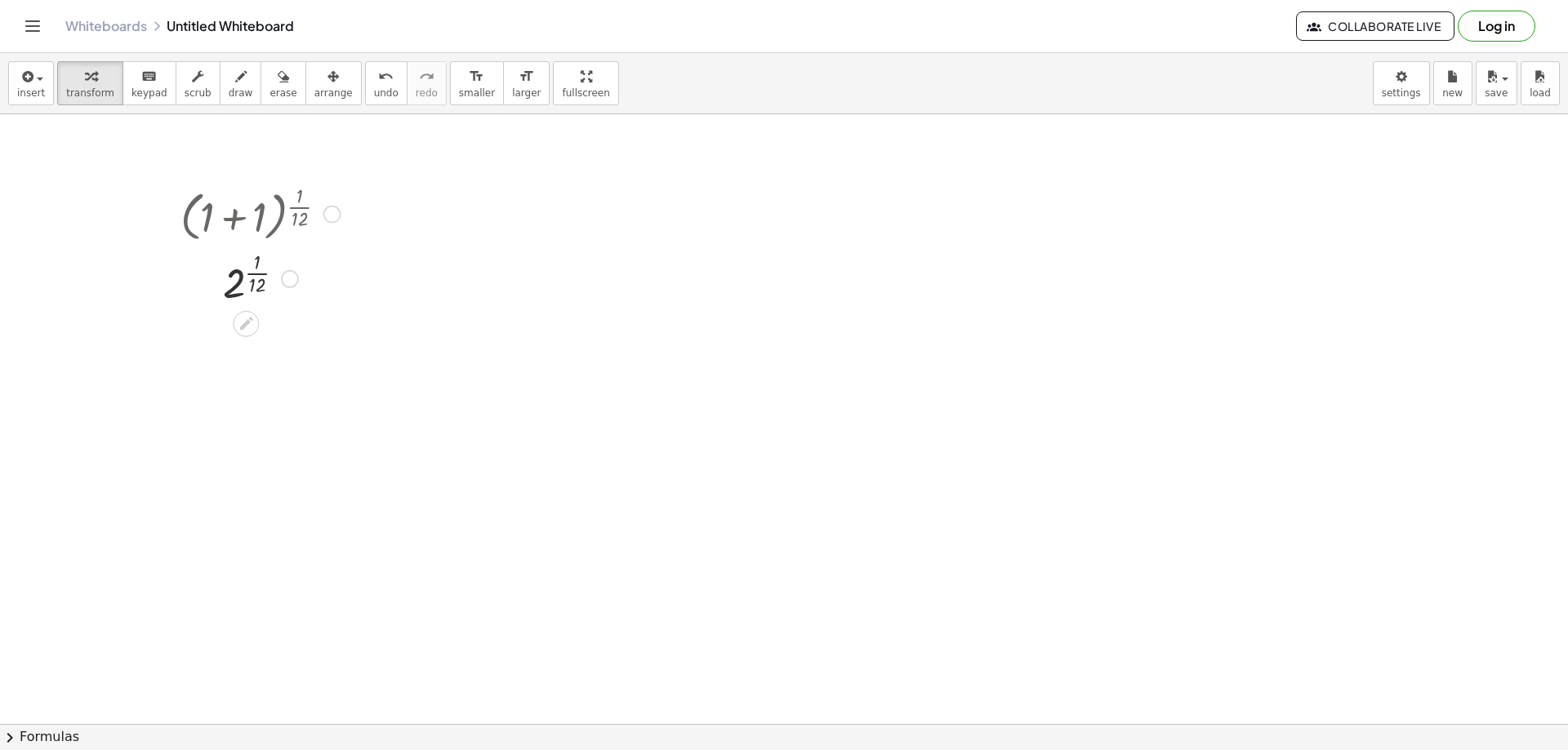
click at [293, 280] on div at bounding box center [290, 279] width 18 height 18
click at [256, 323] on div at bounding box center [246, 325] width 27 height 27
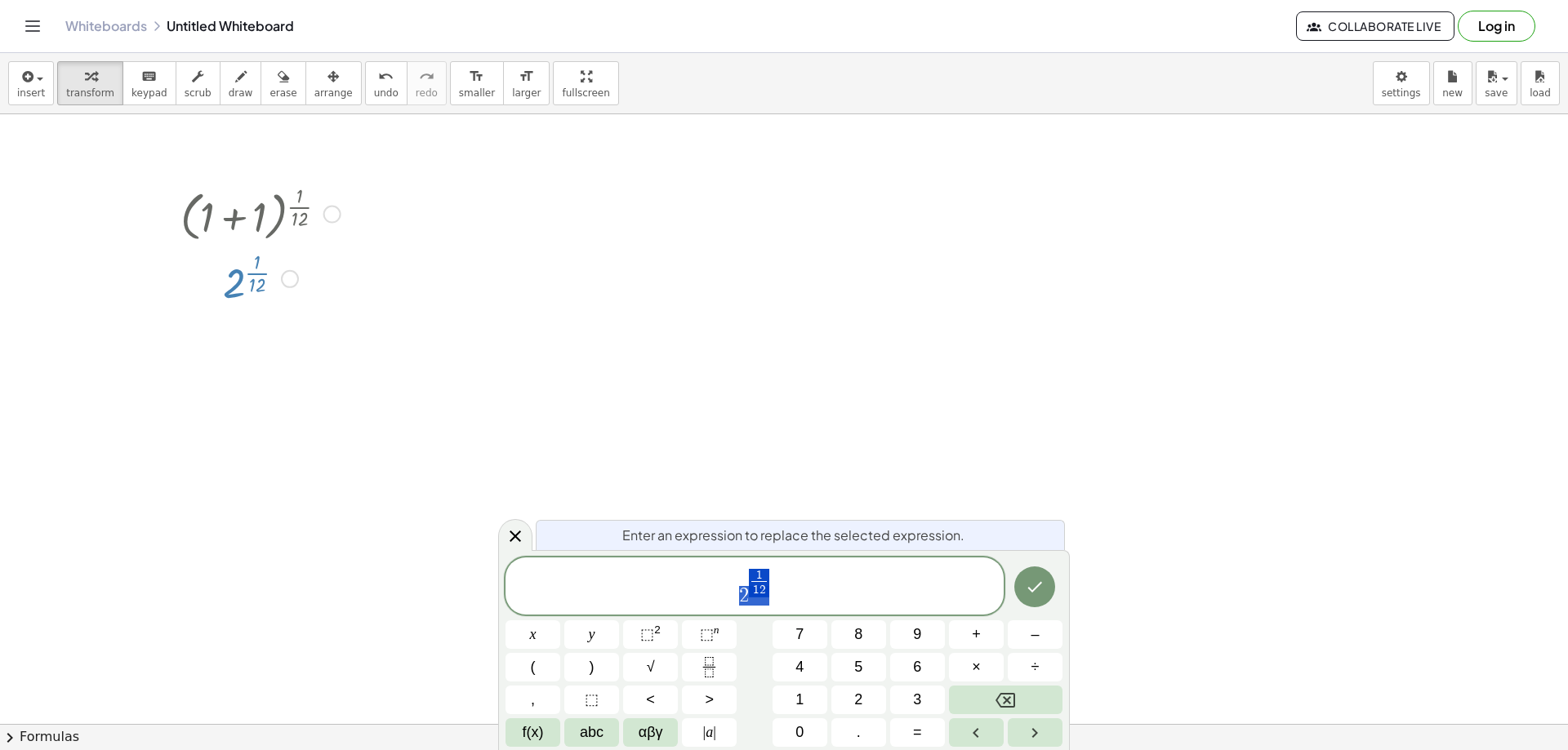
click at [255, 323] on div at bounding box center [246, 325] width 27 height 27
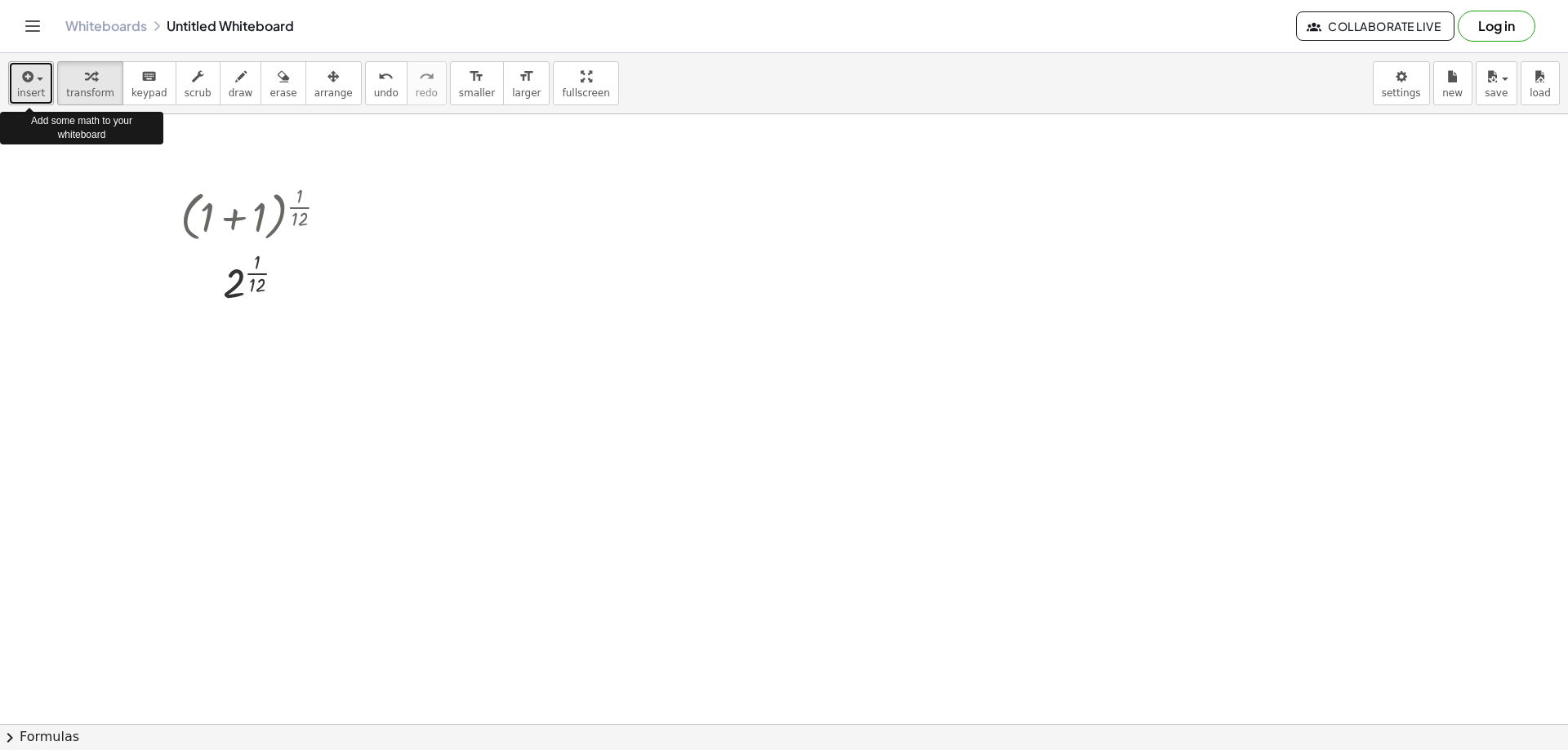
click at [31, 76] on icon "button" at bounding box center [26, 76] width 14 height 20
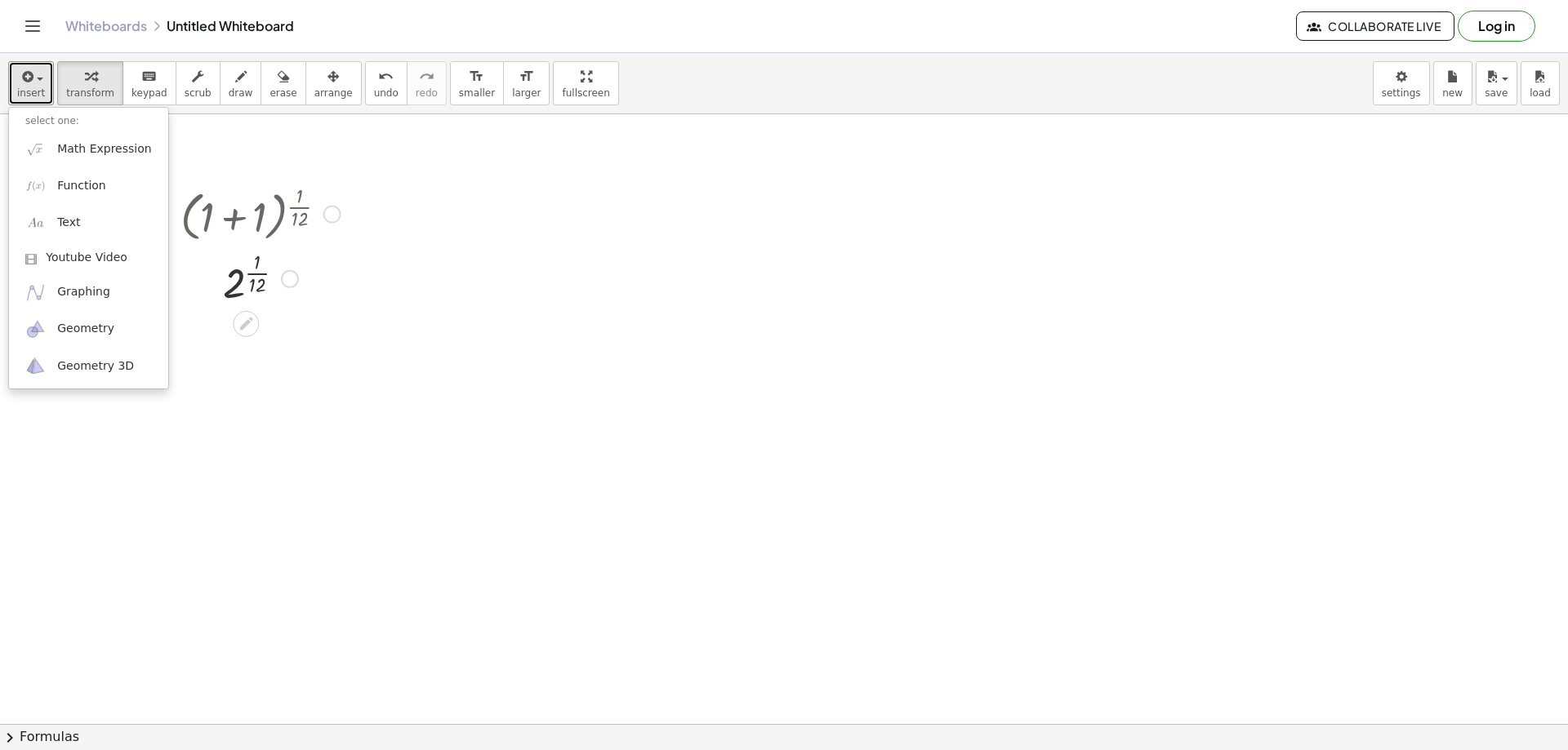
click at [255, 304] on div at bounding box center [260, 277] width 177 height 64
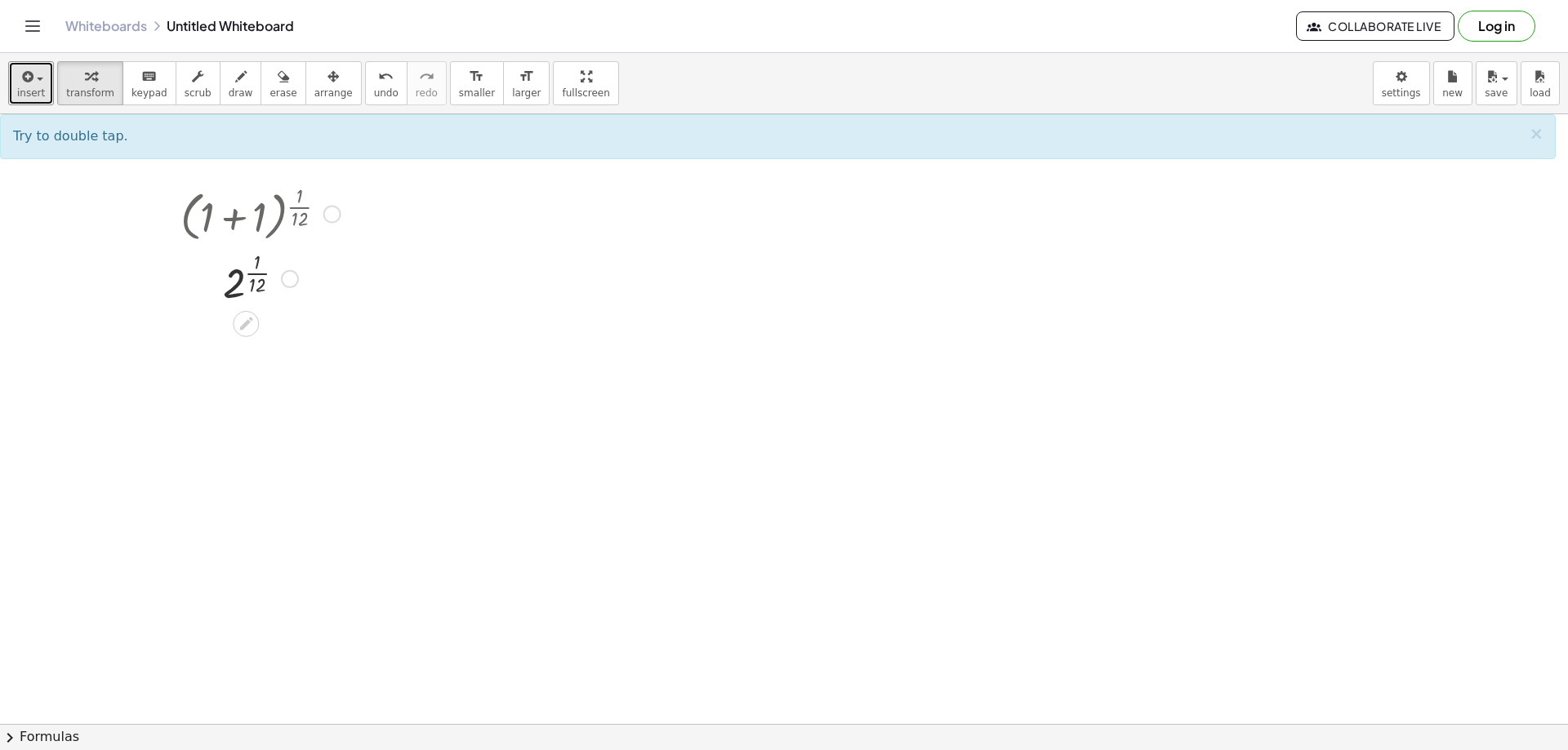
click at [233, 272] on div at bounding box center [260, 277] width 177 height 64
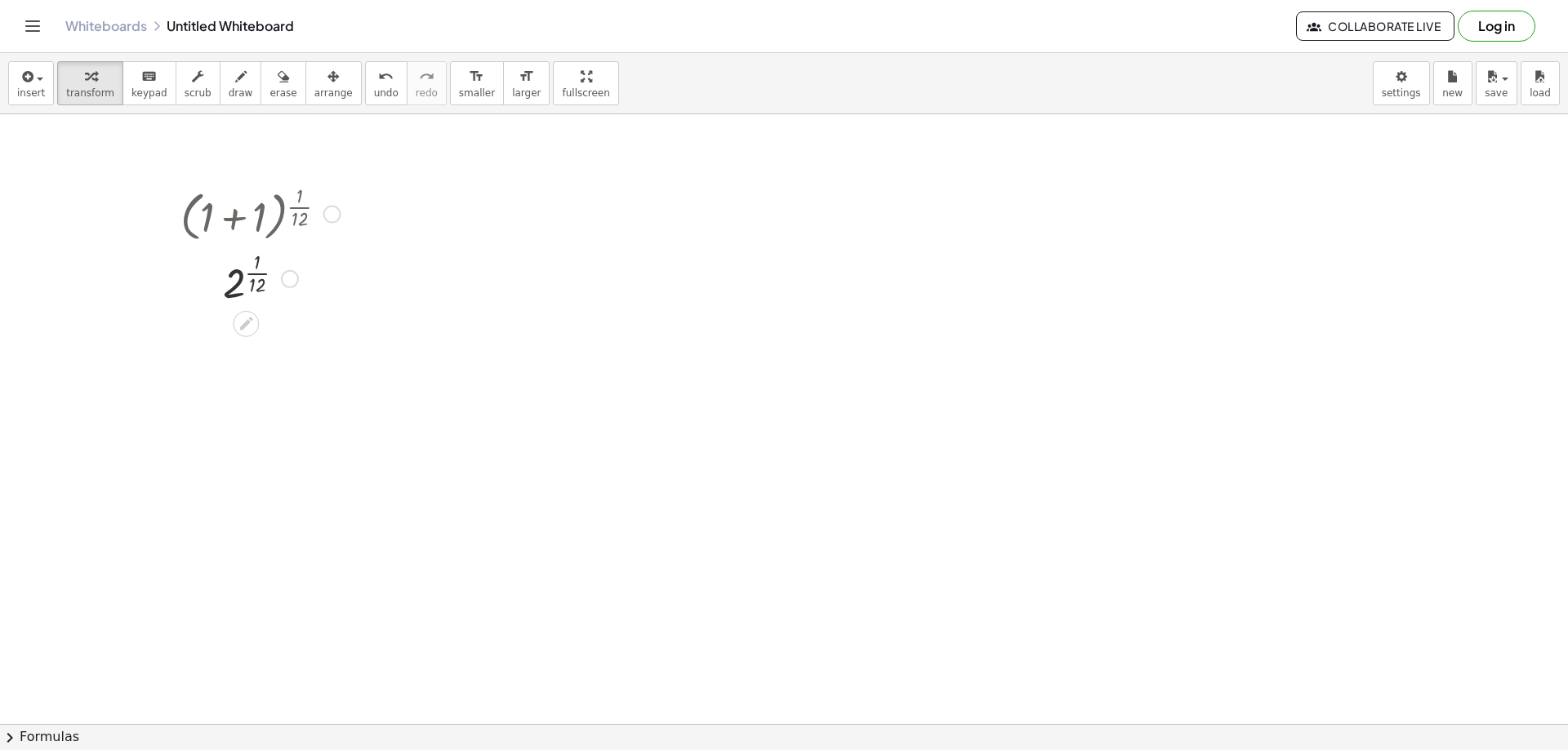
click at [291, 200] on div at bounding box center [260, 213] width 177 height 66
click at [260, 209] on div at bounding box center [260, 213] width 177 height 66
click at [225, 222] on div at bounding box center [260, 213] width 177 height 66
click at [260, 77] on button "erase" at bounding box center [282, 83] width 45 height 44
drag, startPoint x: 251, startPoint y: 215, endPoint x: 244, endPoint y: 141, distance: 74.3
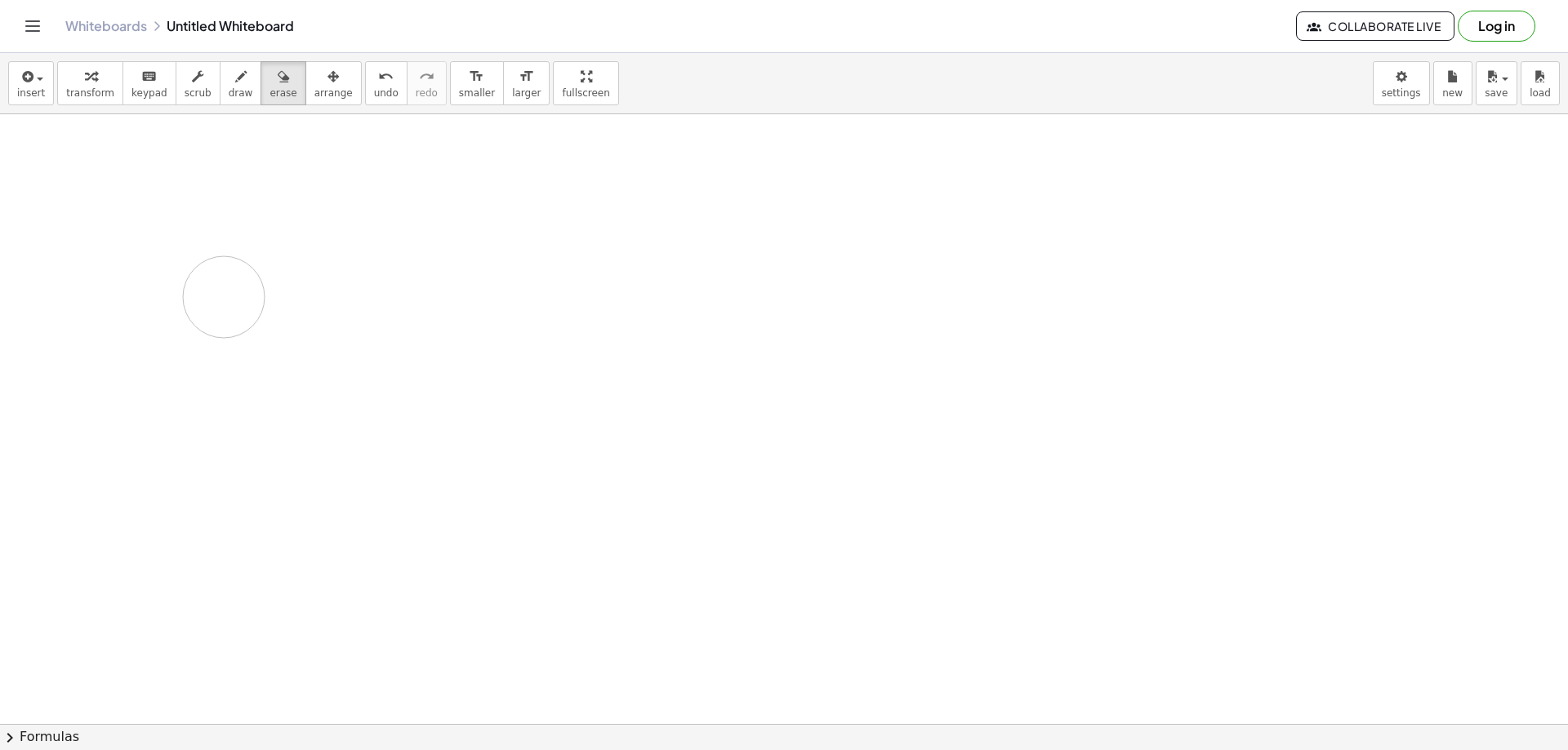
drag, startPoint x: 198, startPoint y: 255, endPoint x: 193, endPoint y: 236, distance: 19.6
drag, startPoint x: 187, startPoint y: 205, endPoint x: 306, endPoint y: 245, distance: 125.5
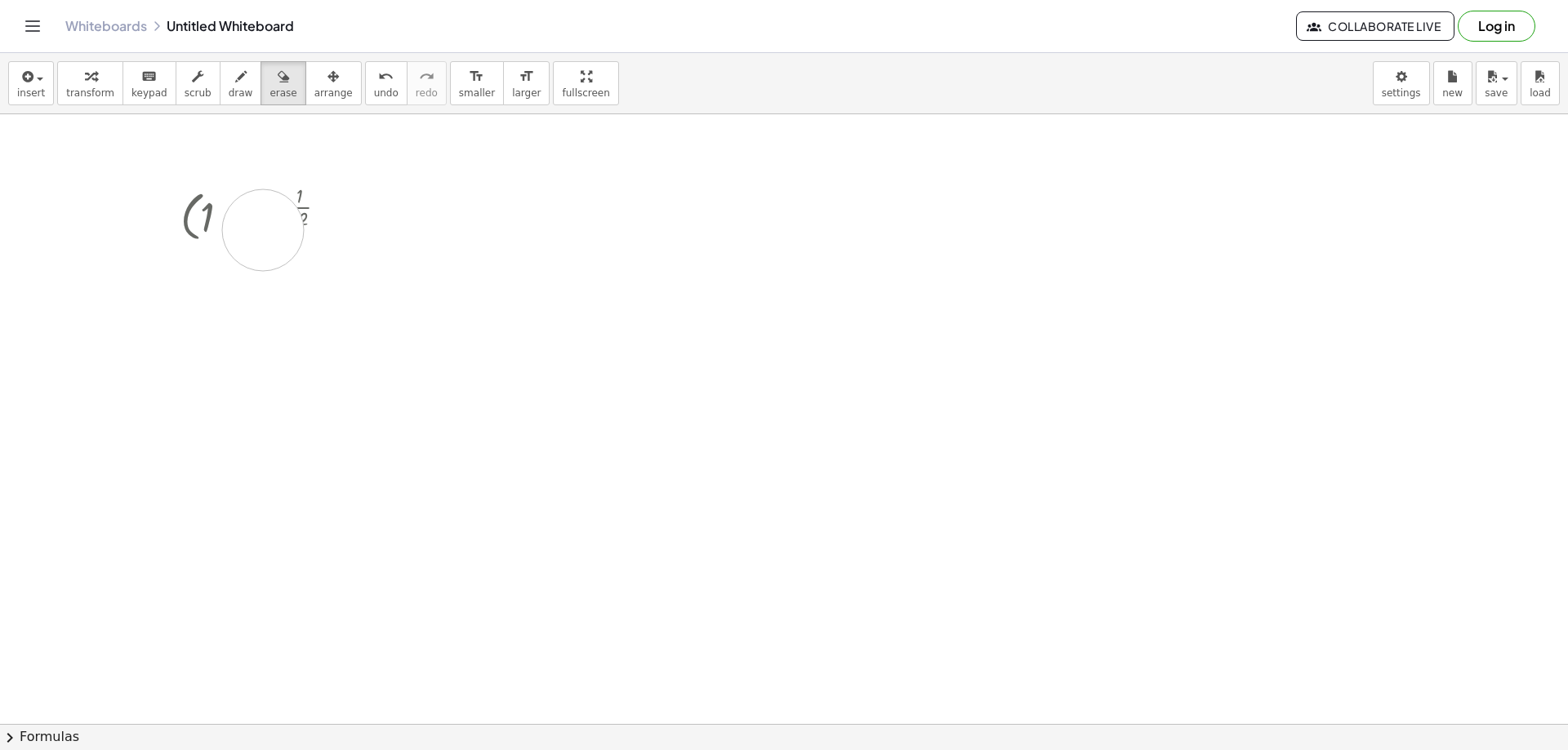
drag, startPoint x: 227, startPoint y: 296, endPoint x: 274, endPoint y: 162, distance: 142.0
drag, startPoint x: 241, startPoint y: 268, endPoint x: 240, endPoint y: 282, distance: 14.0
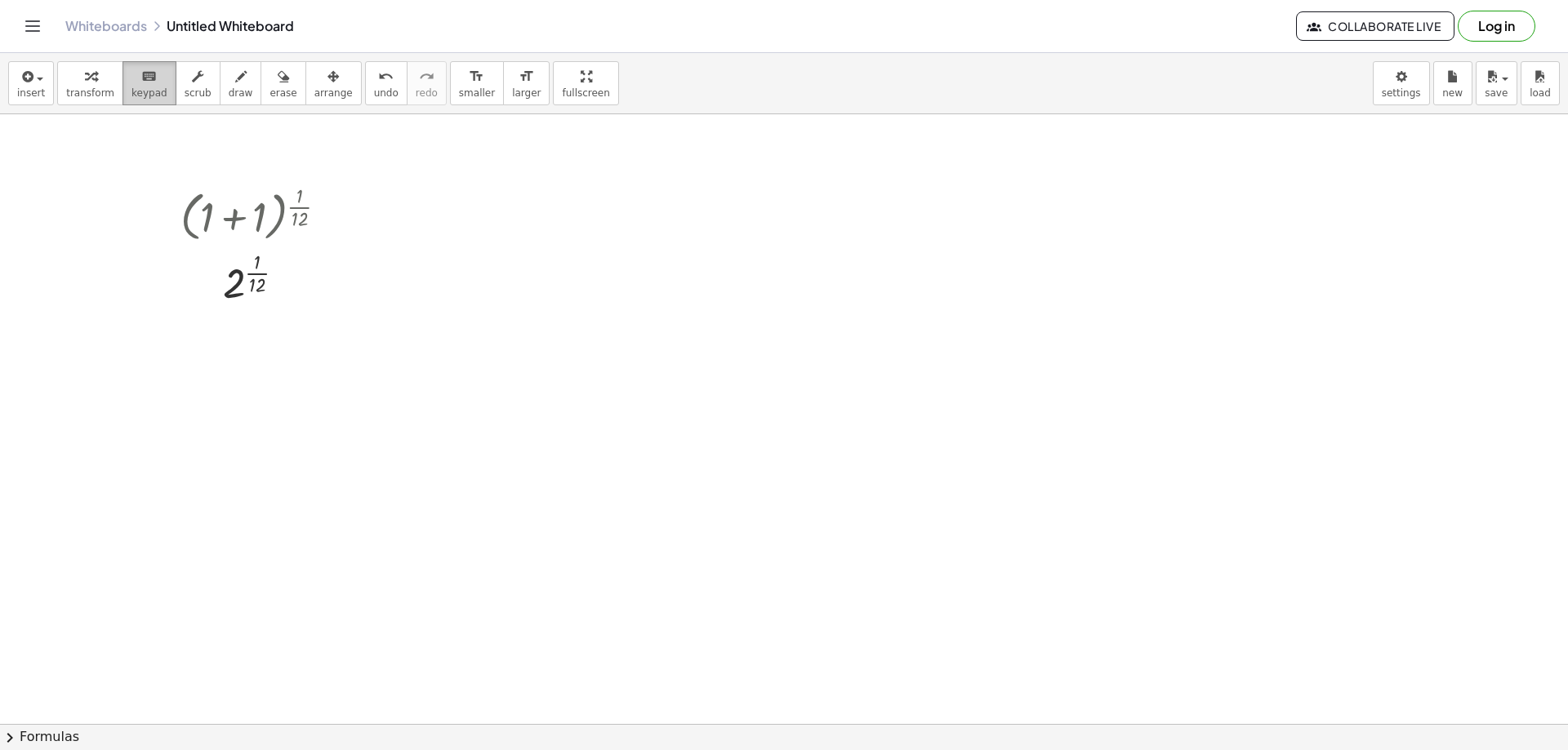
click at [147, 77] on div "keyboard" at bounding box center [149, 76] width 36 height 20
click at [192, 73] on icon "button" at bounding box center [198, 76] width 11 height 20
click at [260, 195] on div "▲" at bounding box center [258, 195] width 10 height 14
click at [259, 236] on div "▼" at bounding box center [258, 240] width 10 height 14
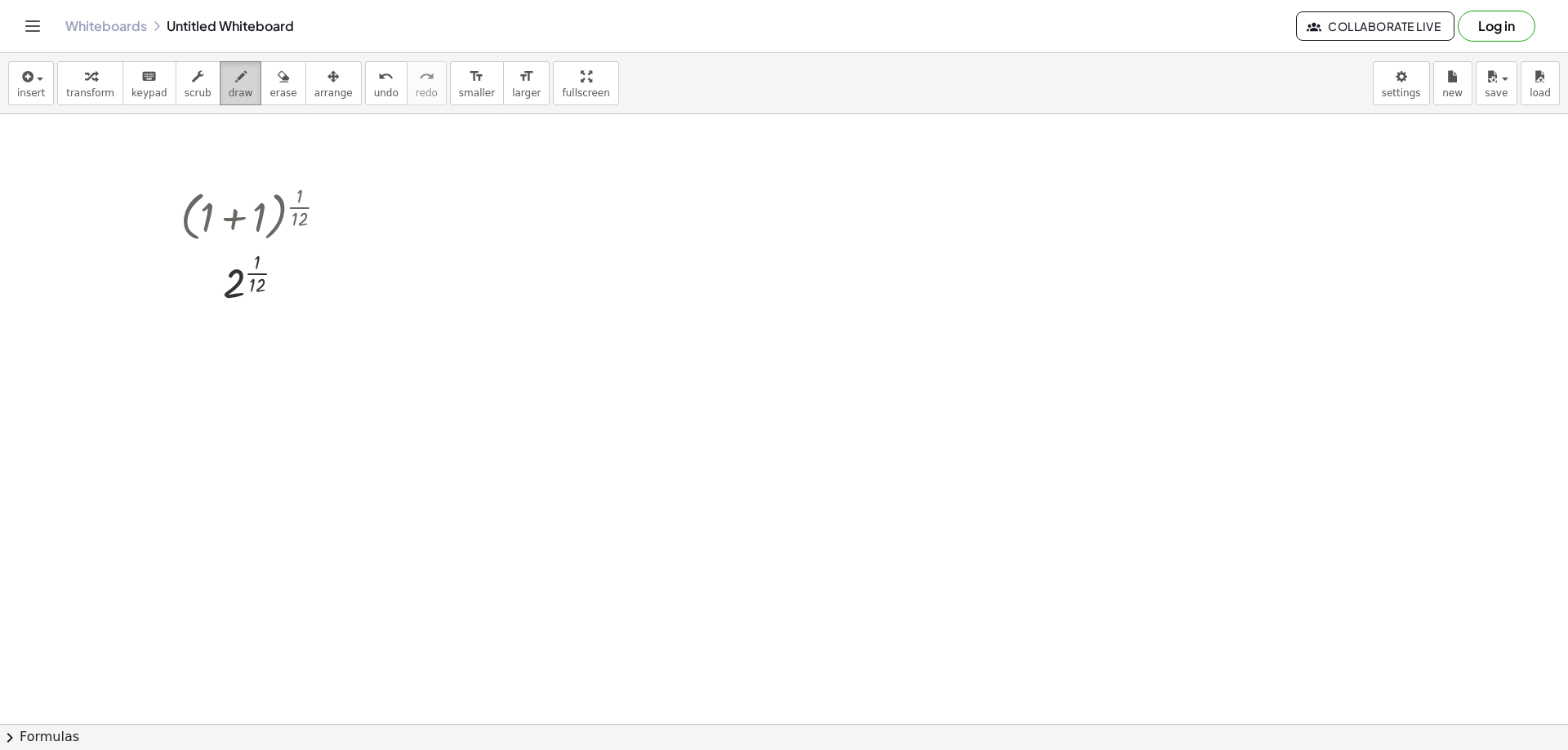
click at [236, 80] on icon "button" at bounding box center [241, 76] width 11 height 20
drag, startPoint x: 290, startPoint y: 167, endPoint x: 250, endPoint y: 264, distance: 104.9
drag, startPoint x: 284, startPoint y: 278, endPoint x: 309, endPoint y: 300, distance: 33.3
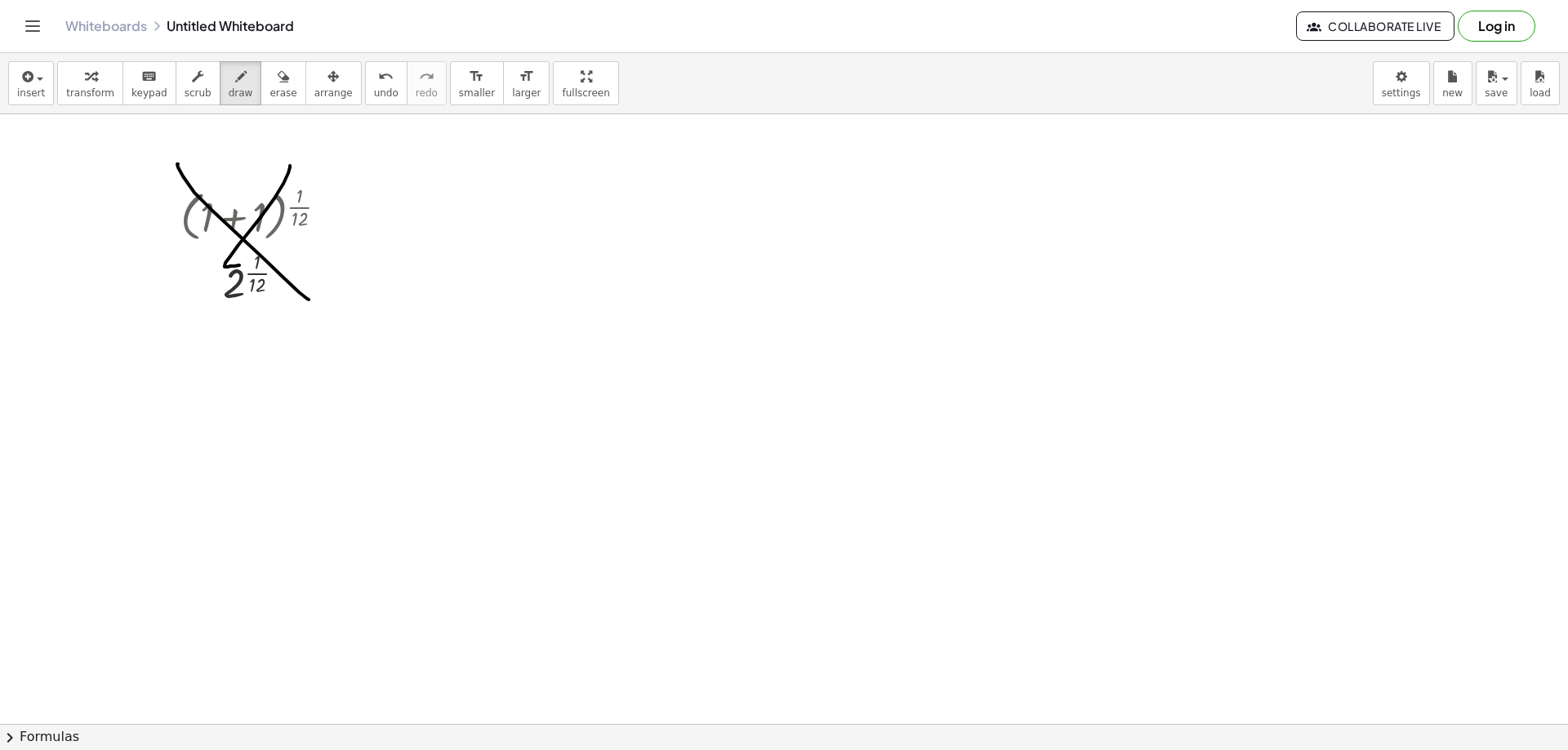
click at [526, 185] on div "insert select one: Math Expression Function Text Youtube Video Graphing Geometr…" at bounding box center [784, 402] width 1568 height 697
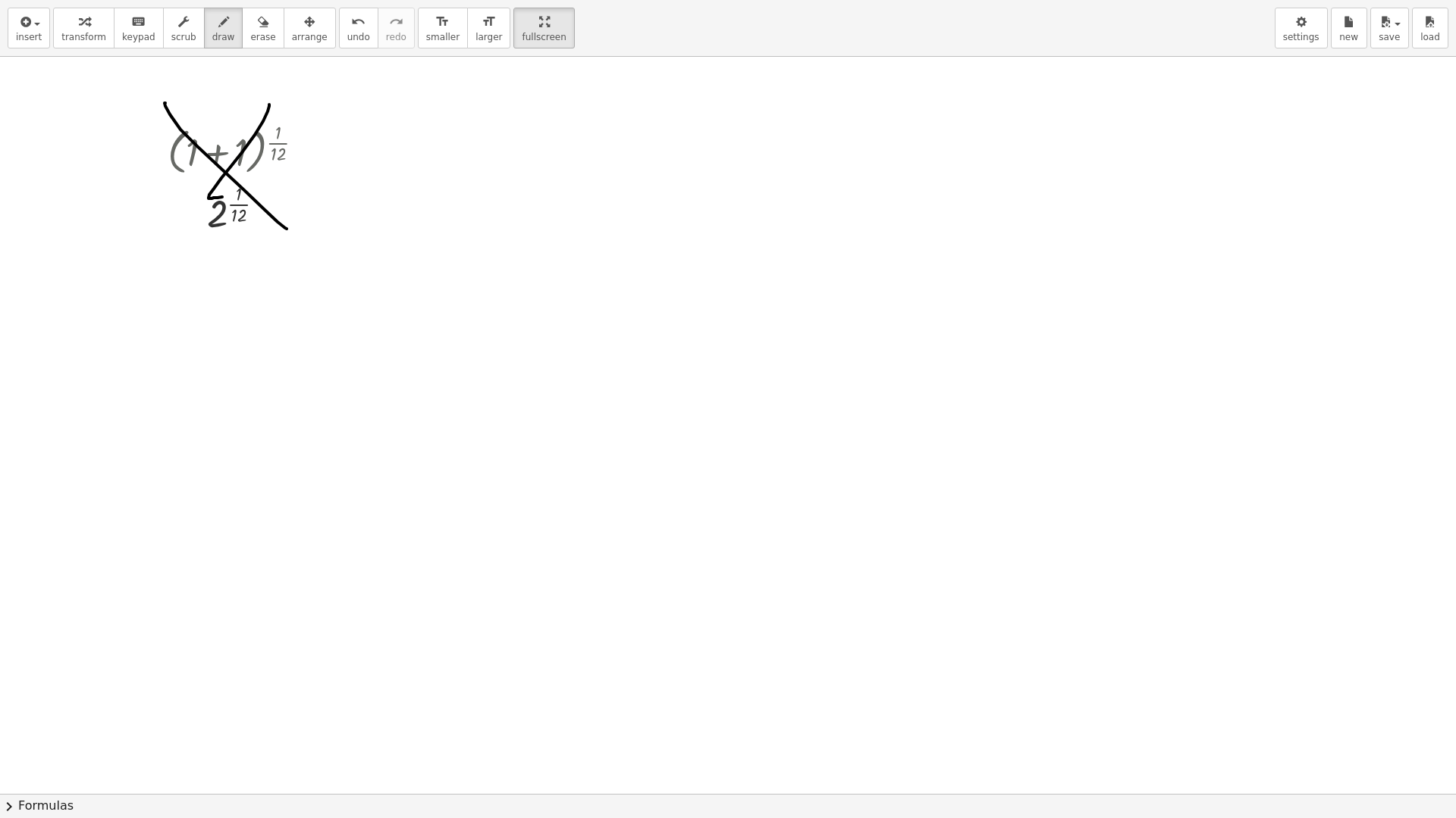
drag, startPoint x: 501, startPoint y: 19, endPoint x: 501, endPoint y: -73, distance: 92.0
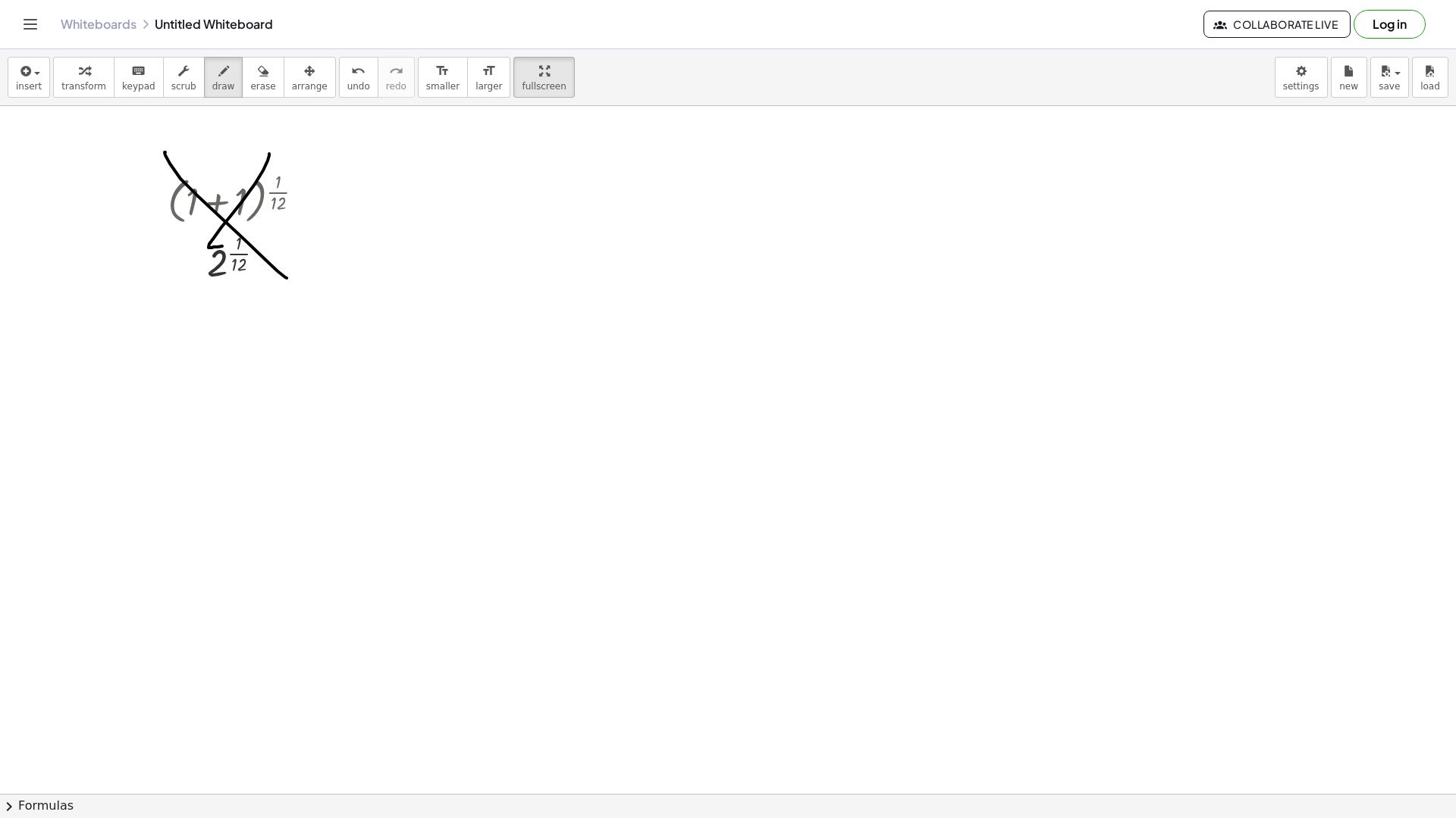
click at [501, 0] on html "Graspable Math Activities Get Started Activity Bank Assigned Work Classes White…" at bounding box center [728, 409] width 1456 height 818
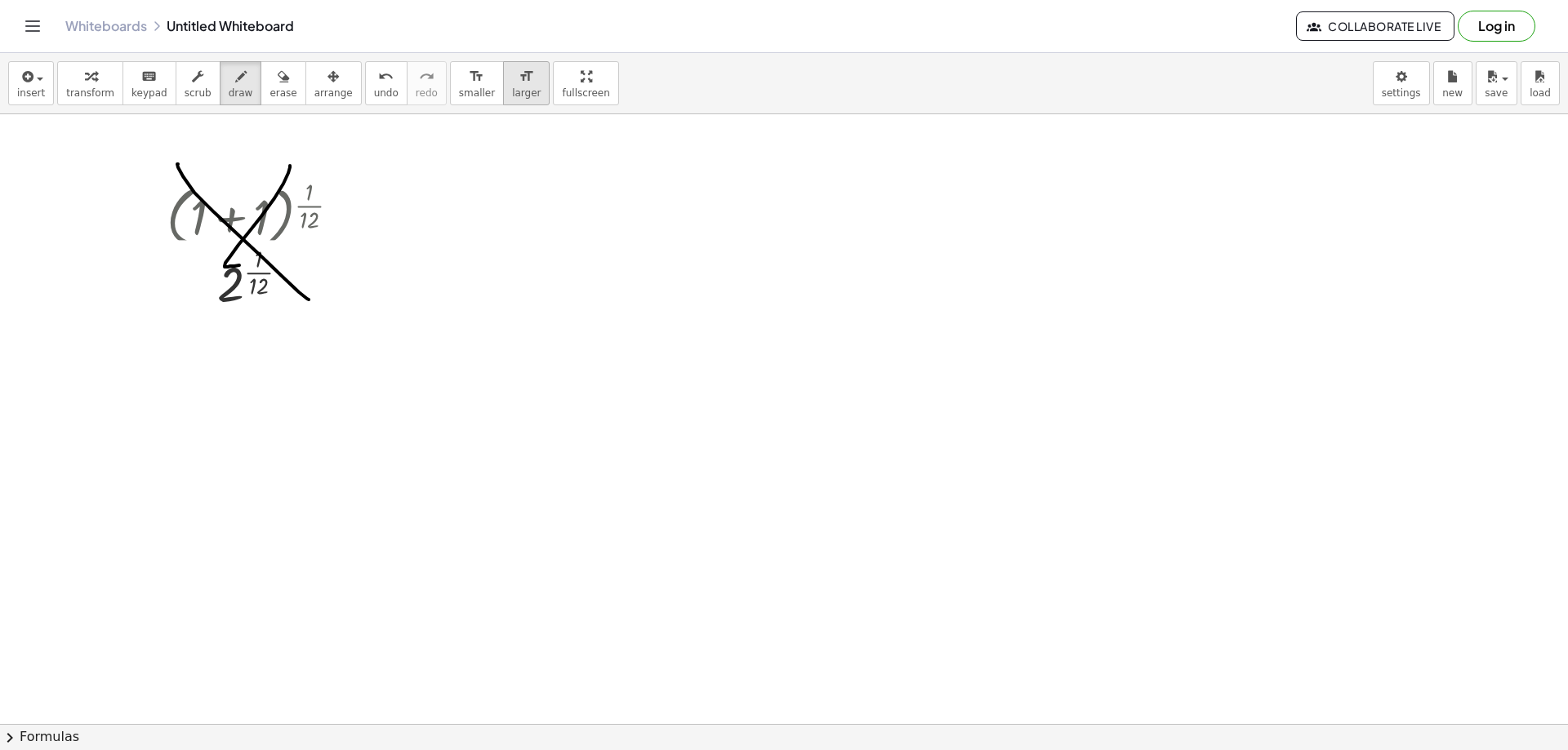
click at [503, 100] on button "format_size larger" at bounding box center [526, 83] width 47 height 44
click at [519, 84] on icon "format_size" at bounding box center [526, 76] width 15 height 20
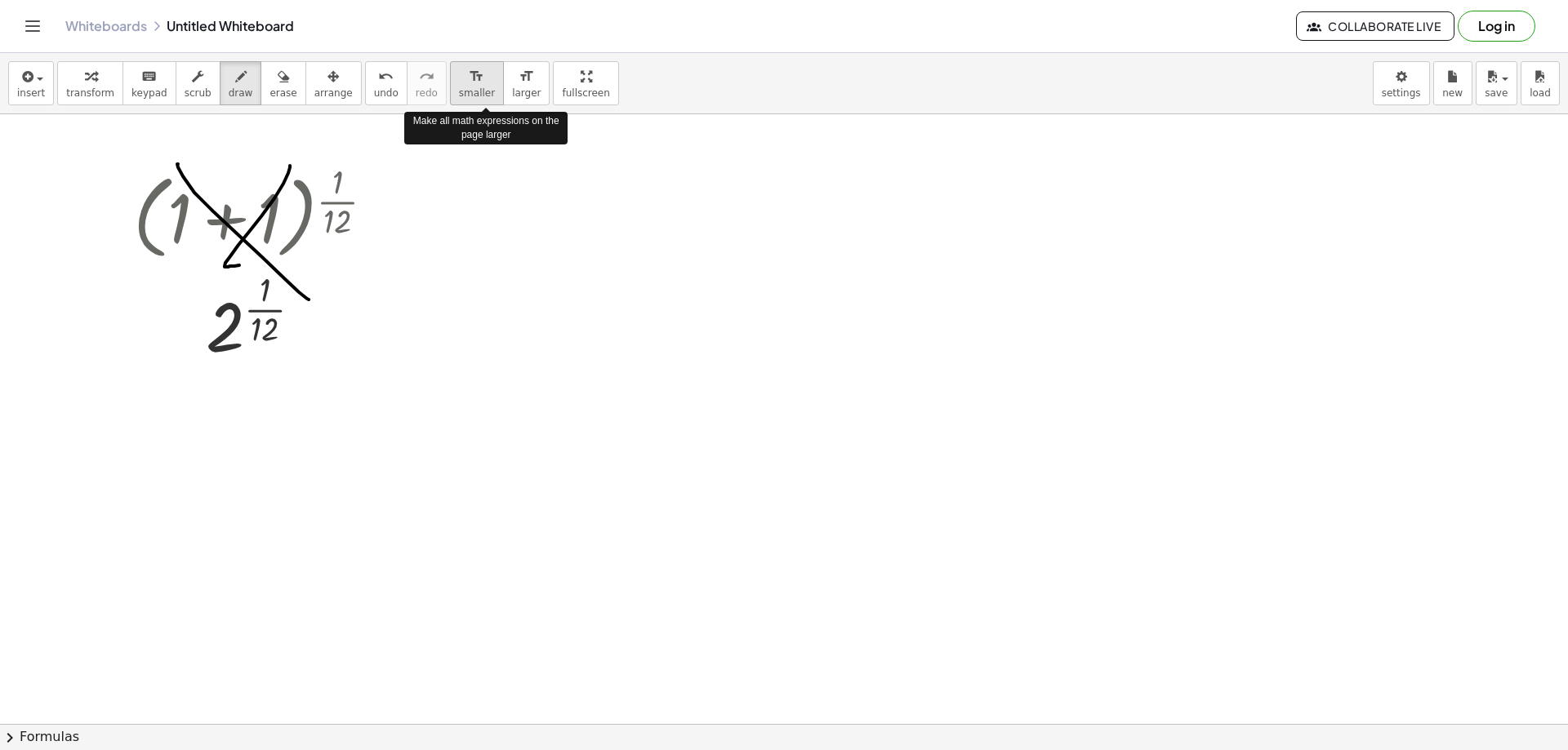
click at [459, 87] on span "smaller" at bounding box center [477, 93] width 36 height 11
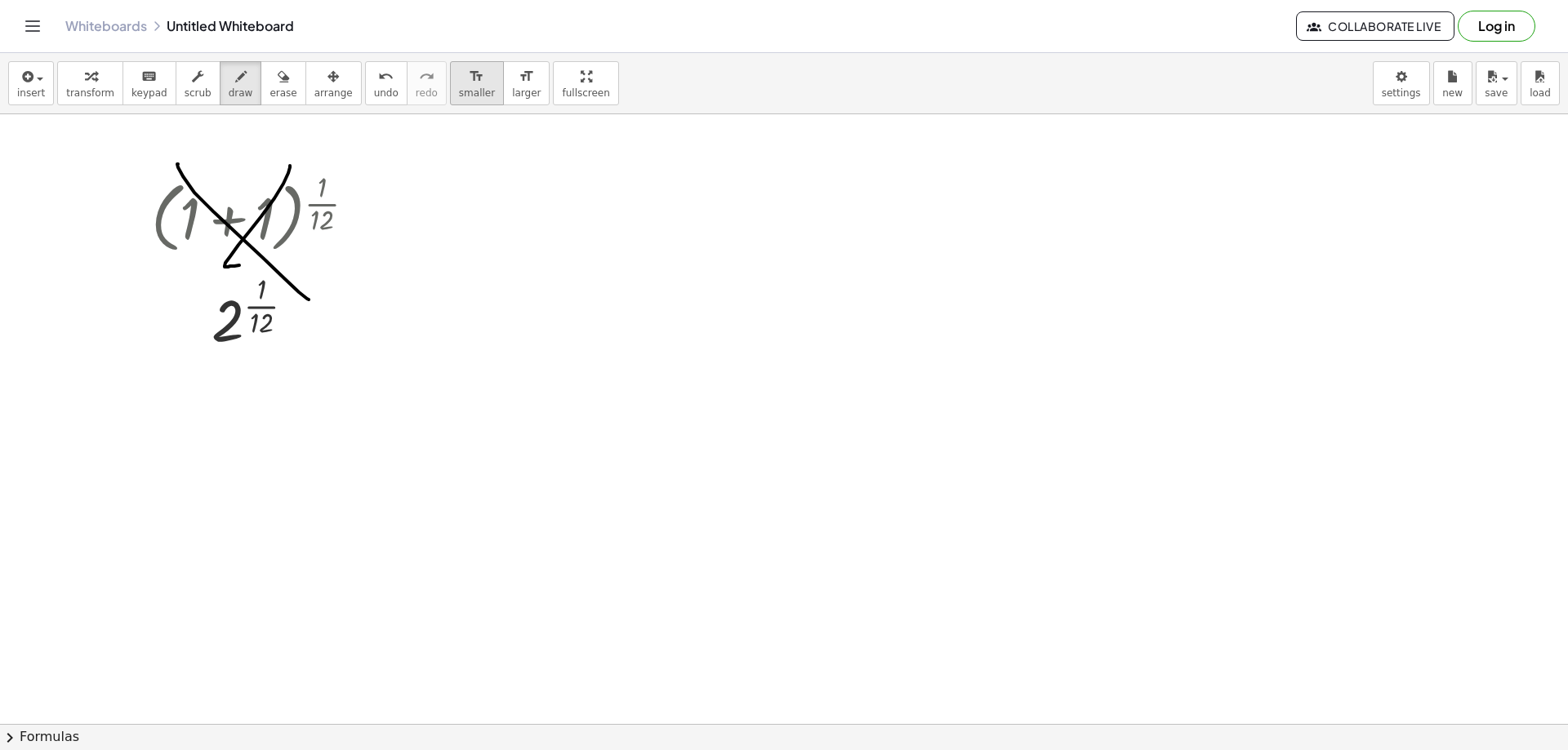
click at [459, 87] on span "smaller" at bounding box center [477, 93] width 36 height 11
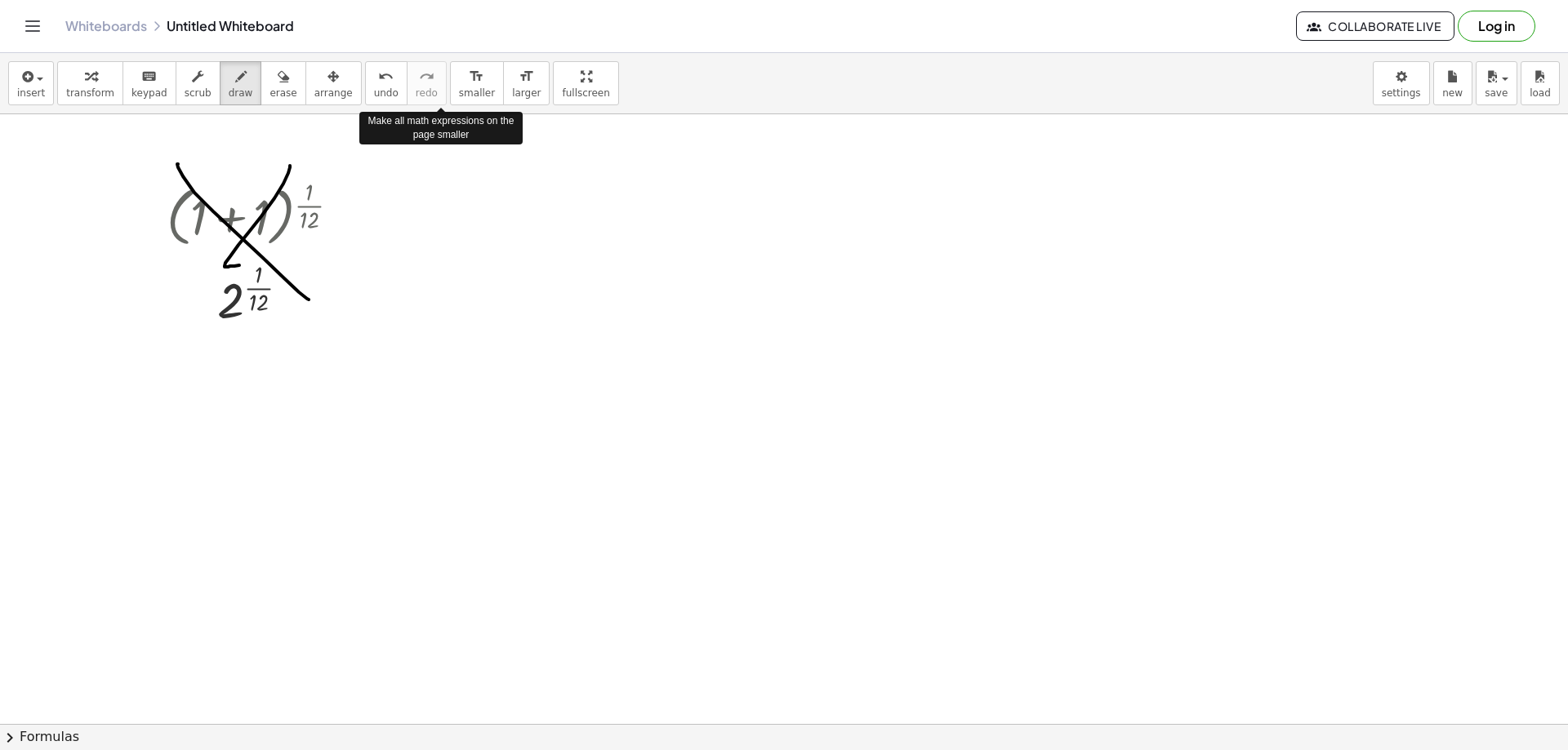
drag, startPoint x: 451, startPoint y: 86, endPoint x: 416, endPoint y: 87, distance: 35.0
click at [459, 87] on span "smaller" at bounding box center [477, 93] width 36 height 11
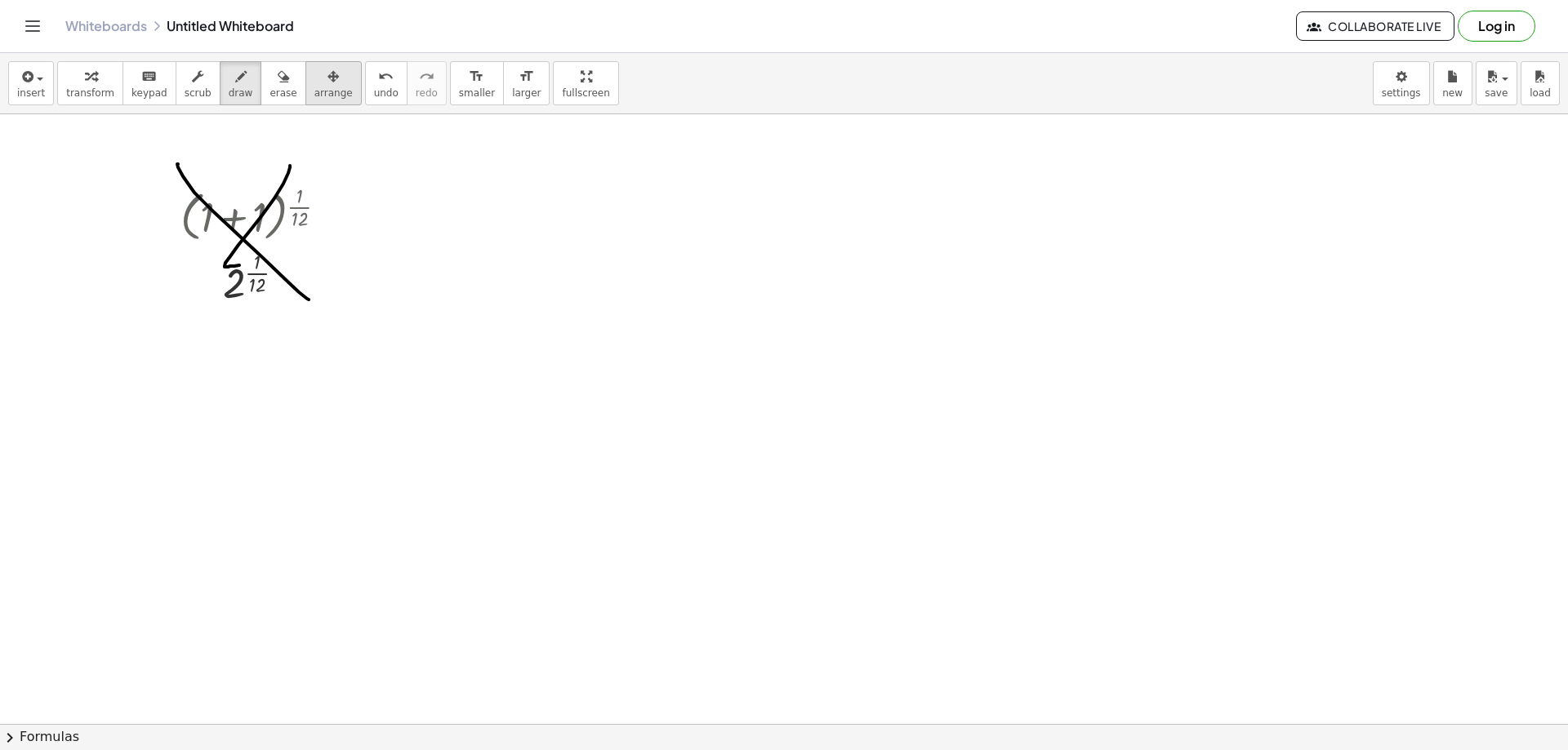
click at [328, 72] on icon "button" at bounding box center [333, 76] width 11 height 20
drag, startPoint x: 250, startPoint y: 96, endPoint x: 215, endPoint y: 183, distance: 93.8
click at [260, 100] on button "erase" at bounding box center [282, 83] width 45 height 44
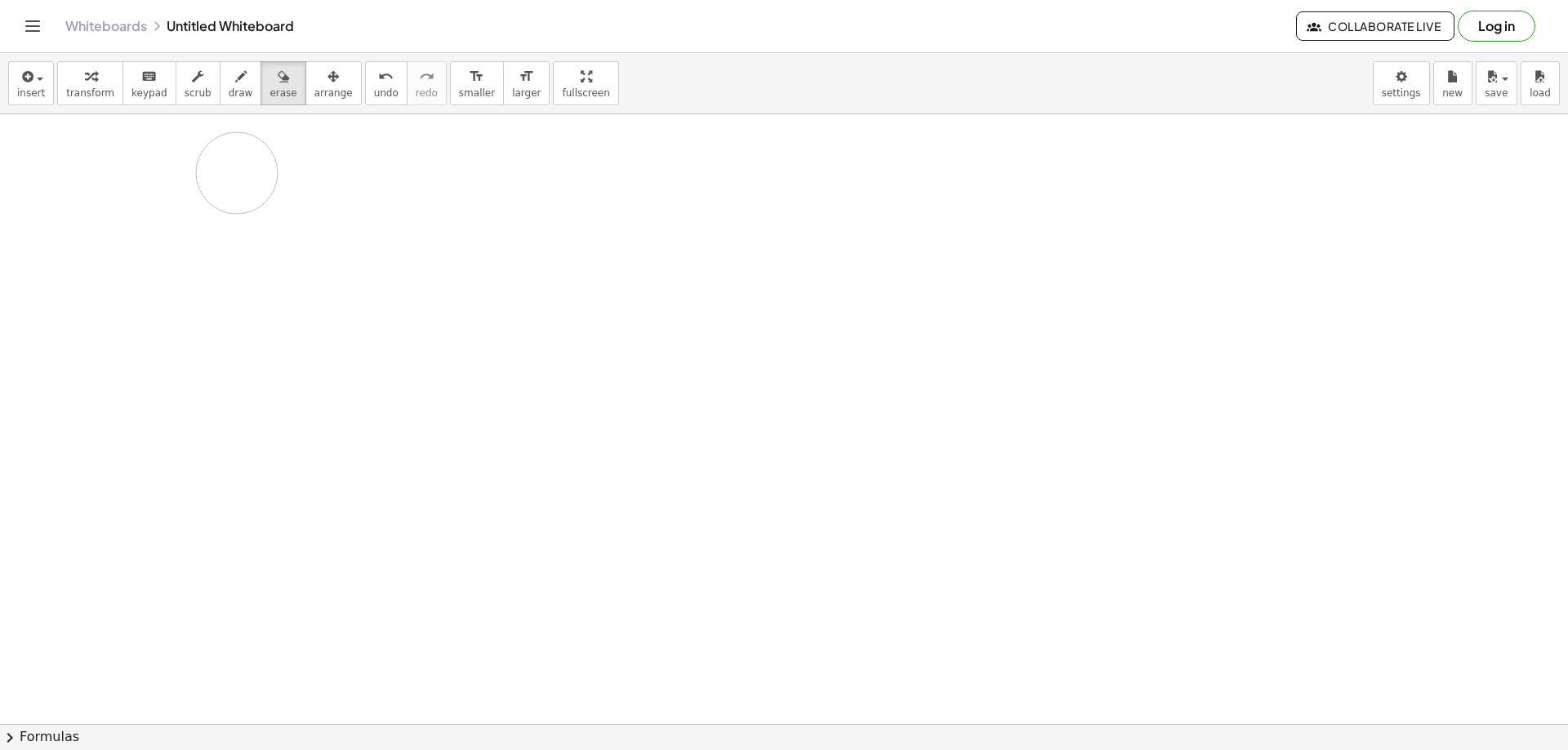
drag, startPoint x: 189, startPoint y: 222, endPoint x: 217, endPoint y: 159, distance: 68.9
click at [89, 85] on icon "button" at bounding box center [90, 76] width 11 height 20
click at [40, 76] on div "button" at bounding box center [30, 76] width 28 height 20
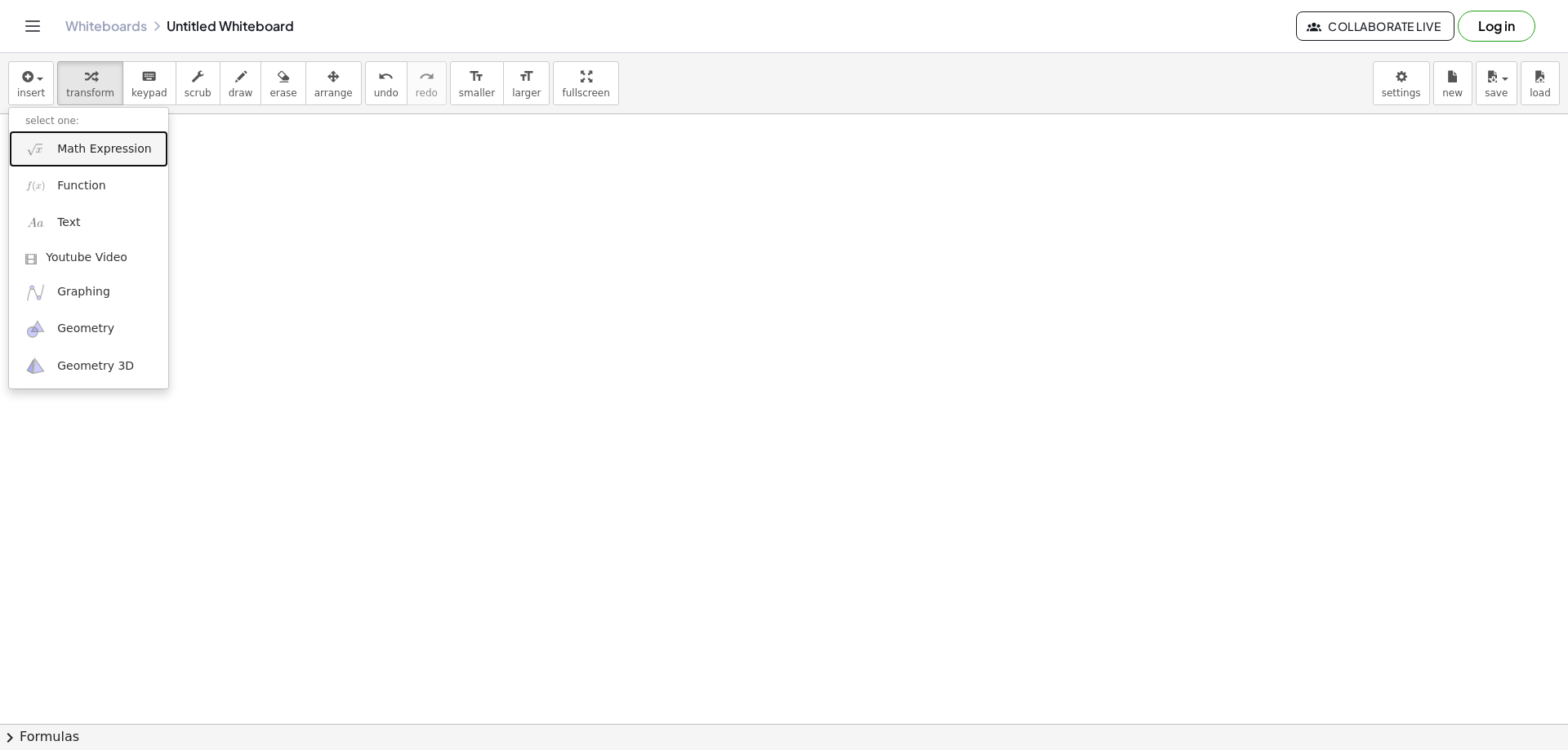
click at [94, 149] on span "Math Expression" at bounding box center [104, 149] width 94 height 16
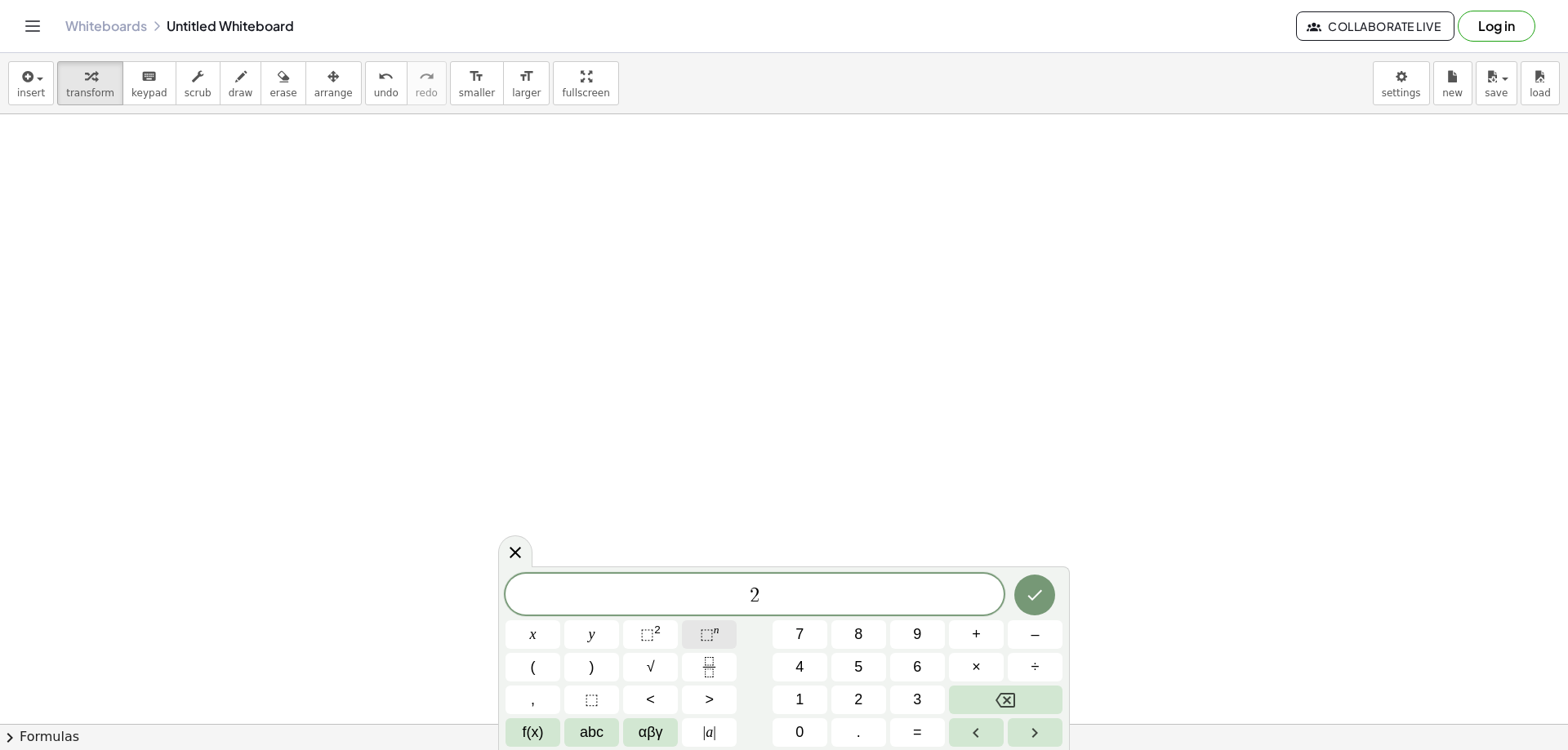
click at [717, 633] on sup "n" at bounding box center [716, 629] width 6 height 12
click at [1045, 597] on icon "Done" at bounding box center [1034, 591] width 20 height 20
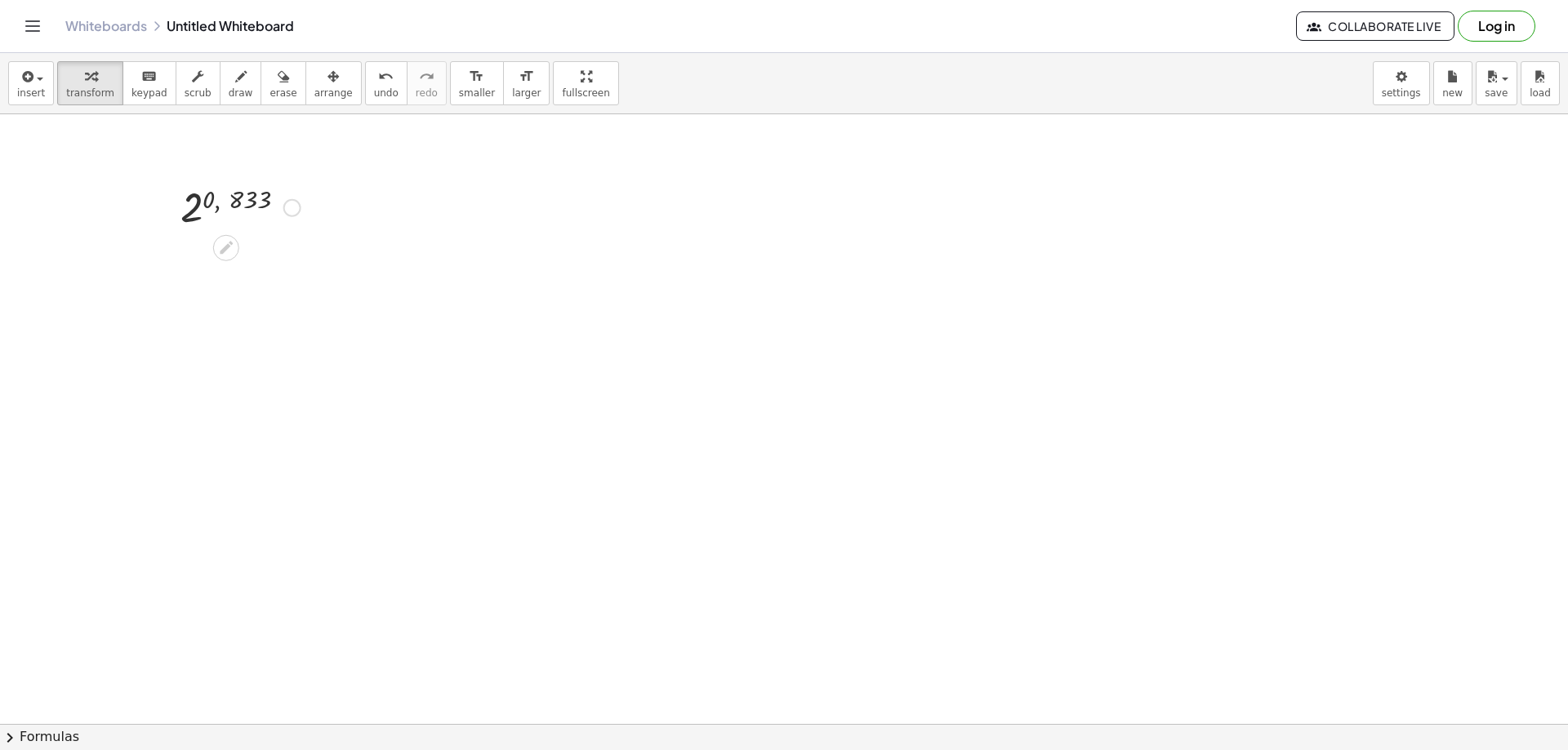
click at [186, 209] on div at bounding box center [240, 206] width 137 height 54
click at [218, 198] on div at bounding box center [240, 206] width 137 height 54
click at [270, 205] on div at bounding box center [240, 206] width 137 height 54
click at [195, 213] on div at bounding box center [240, 206] width 137 height 54
click at [233, 244] on icon at bounding box center [226, 248] width 13 height 13
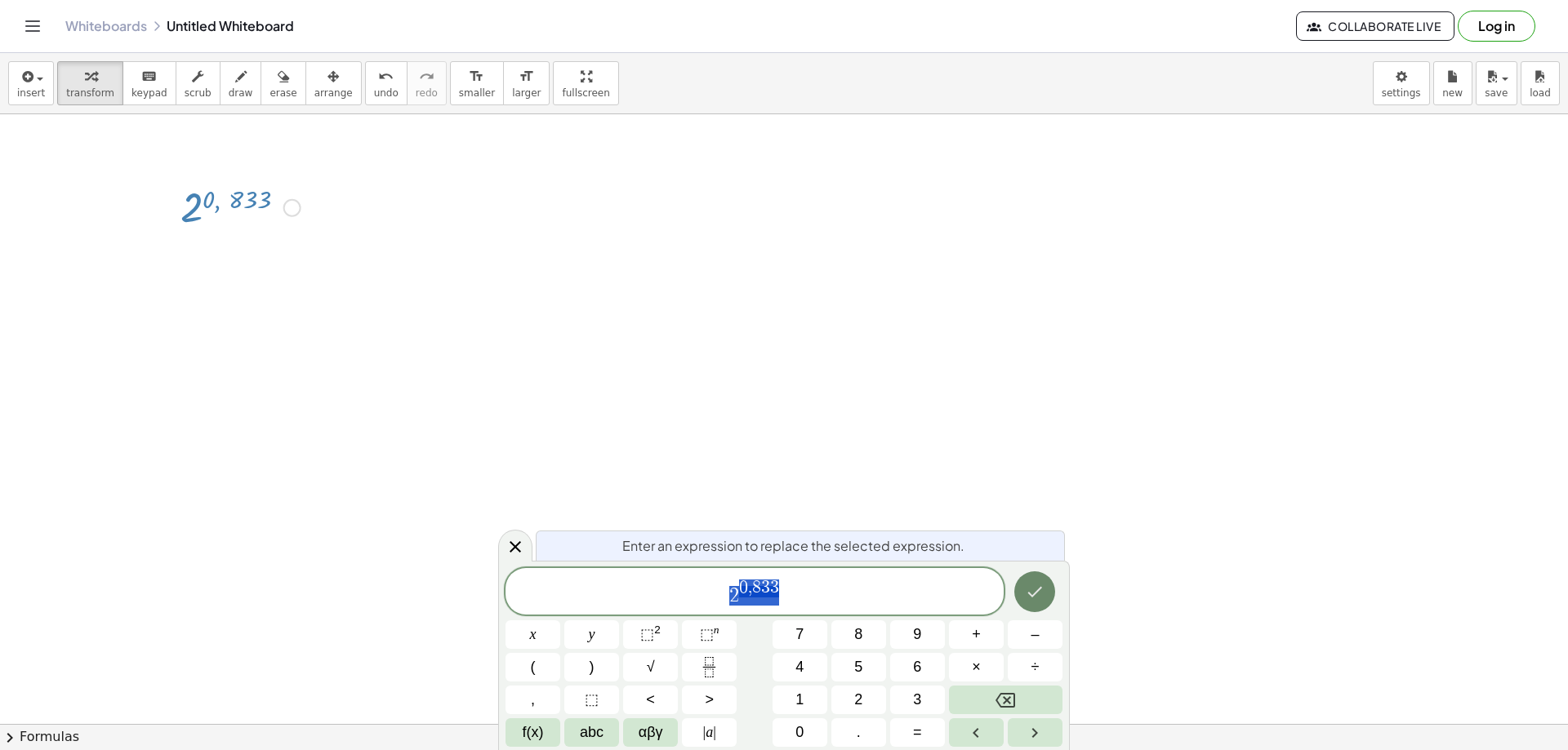
click at [1031, 591] on icon "Done" at bounding box center [1034, 591] width 20 height 20
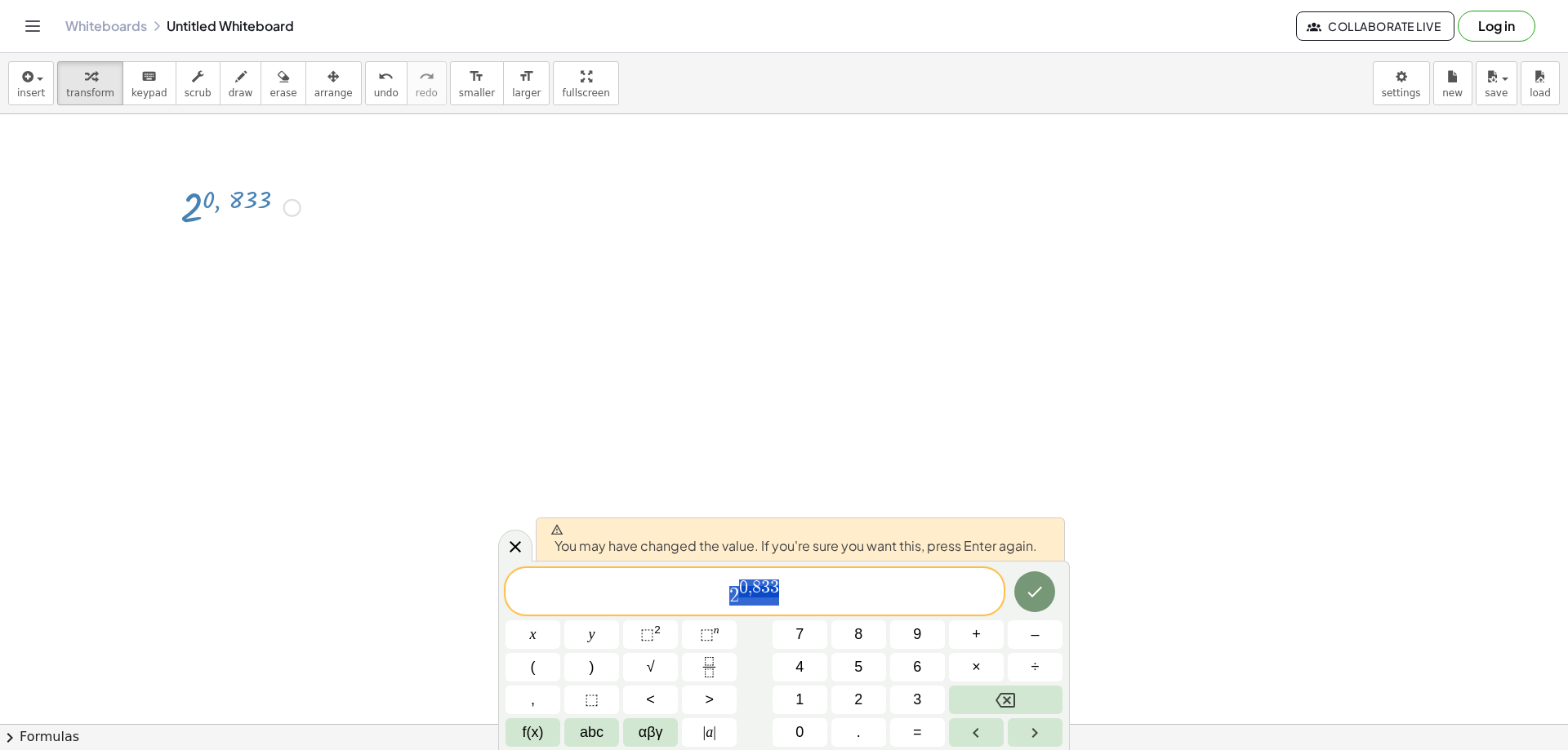
drag, startPoint x: 614, startPoint y: 350, endPoint x: 624, endPoint y: 353, distance: 10.4
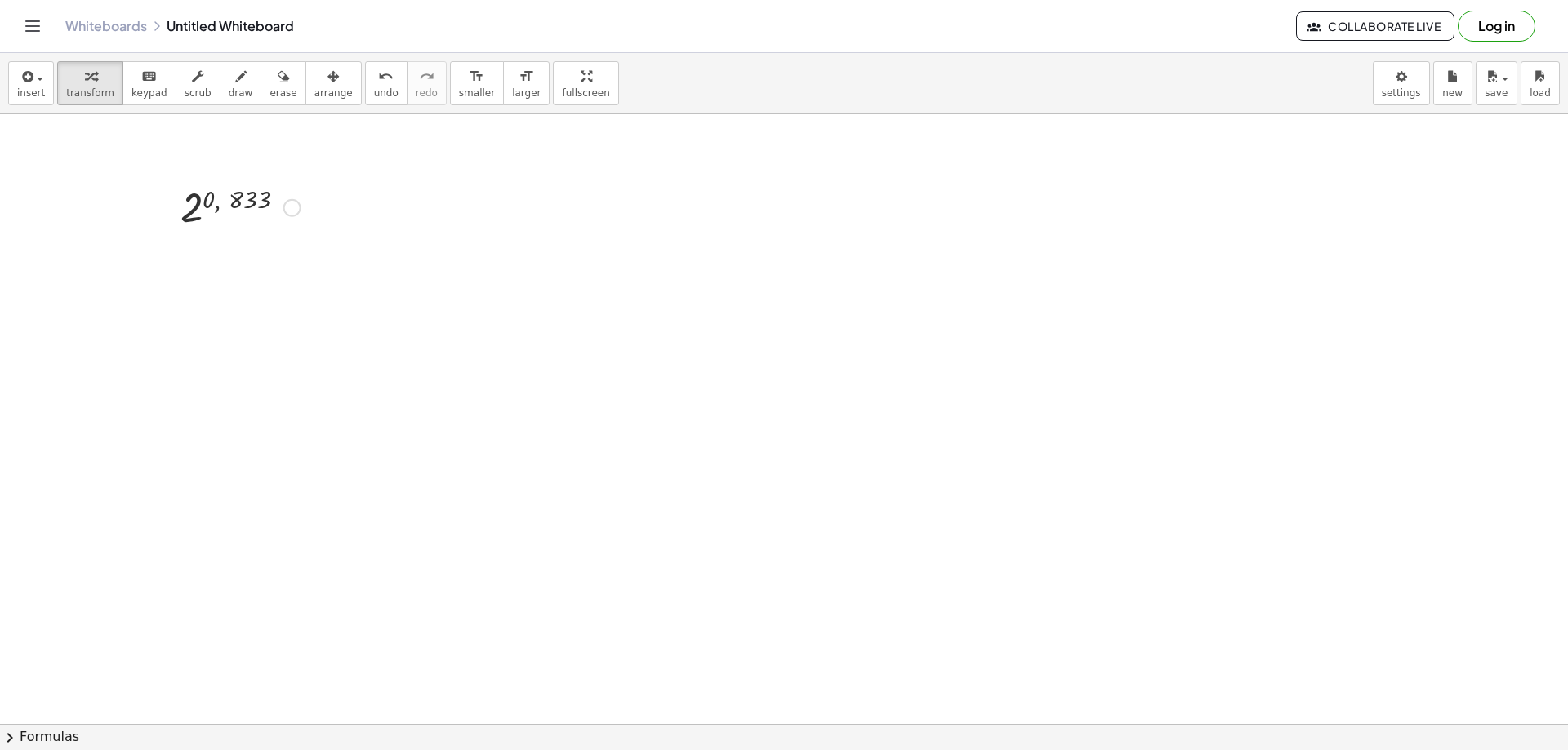
click at [289, 208] on div at bounding box center [292, 208] width 18 height 18
click at [393, 267] on li "Expand new lines: On" at bounding box center [392, 257] width 139 height 25
click at [195, 207] on div at bounding box center [240, 206] width 137 height 54
click at [218, 195] on div at bounding box center [240, 206] width 137 height 54
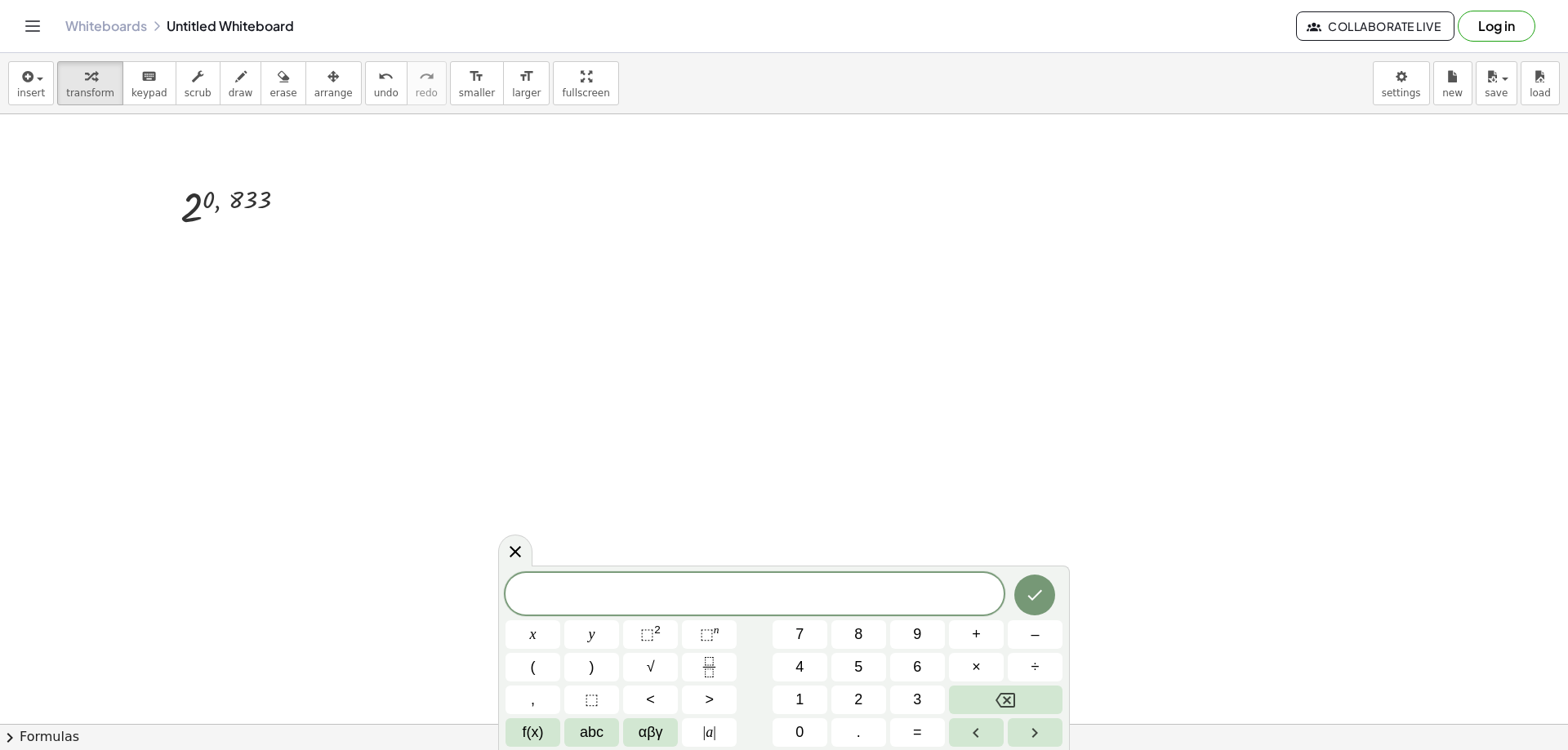
click at [33, 28] on icon "Toggle navigation" at bounding box center [32, 26] width 20 height 20
